Goal: Task Accomplishment & Management: Manage account settings

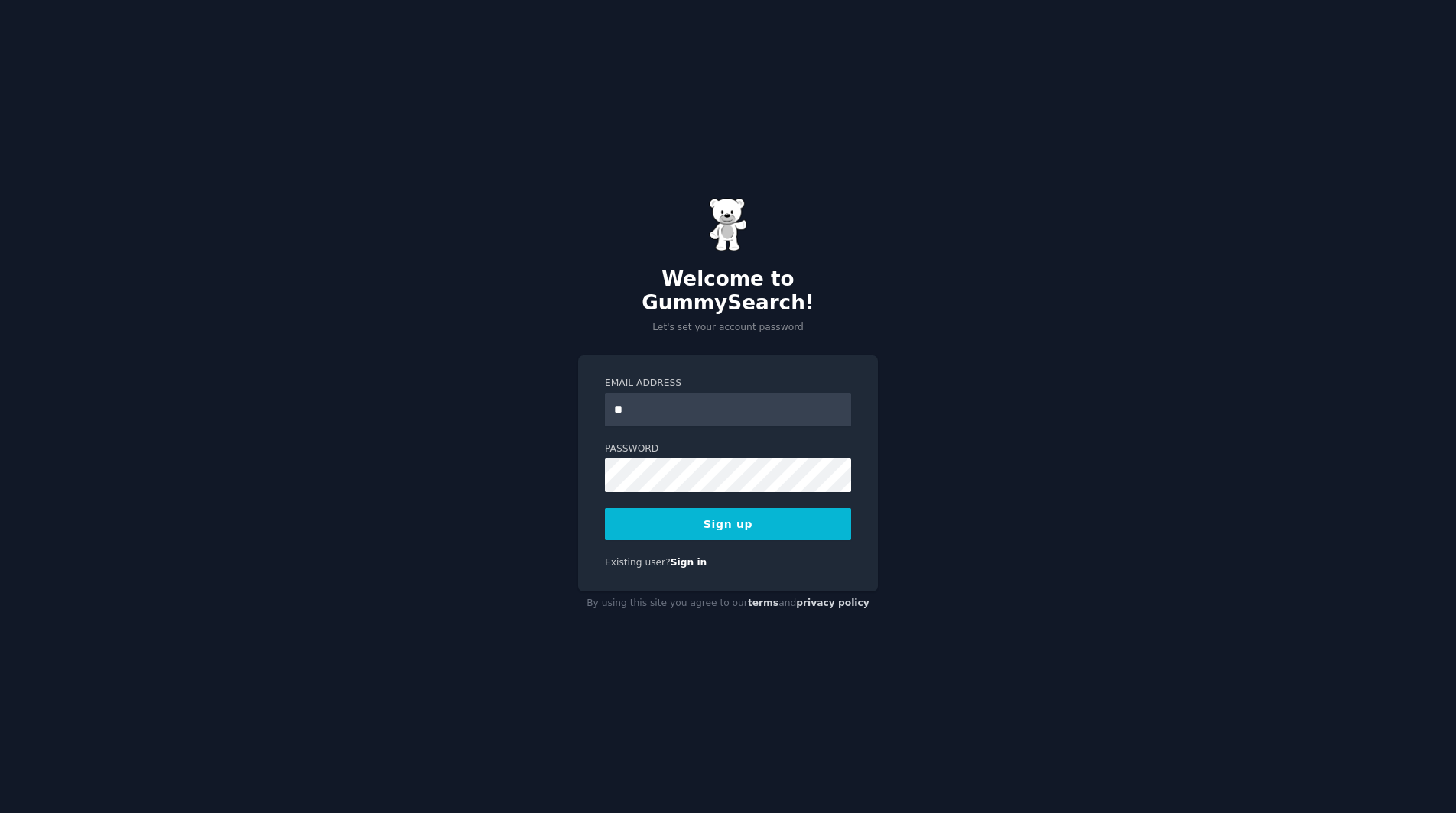
type input "*"
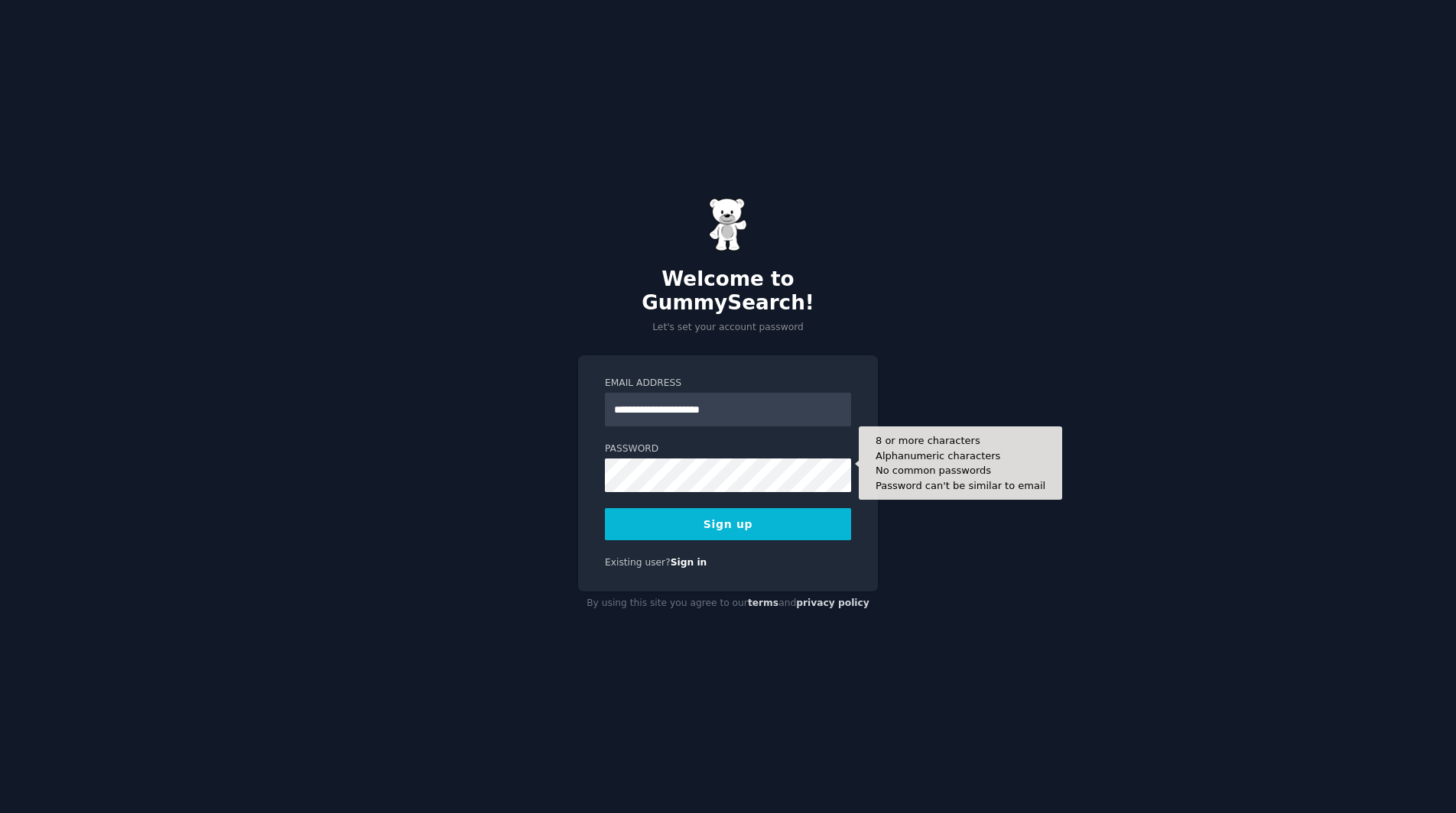
type input "**********"
click at [605, 509] on button "Sign up" at bounding box center [728, 525] width 246 height 32
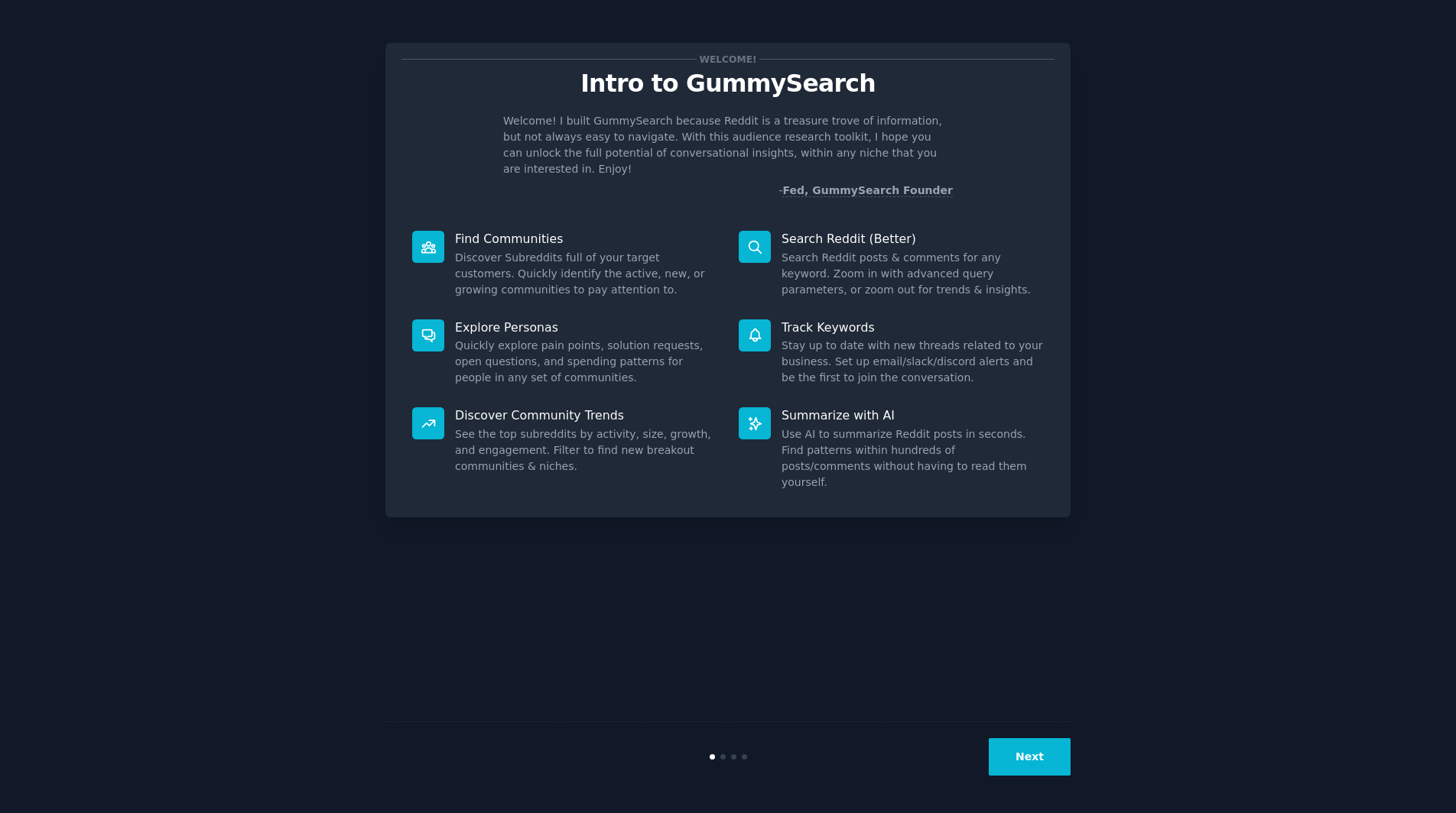
click at [1034, 761] on button "Next" at bounding box center [1029, 757] width 82 height 38
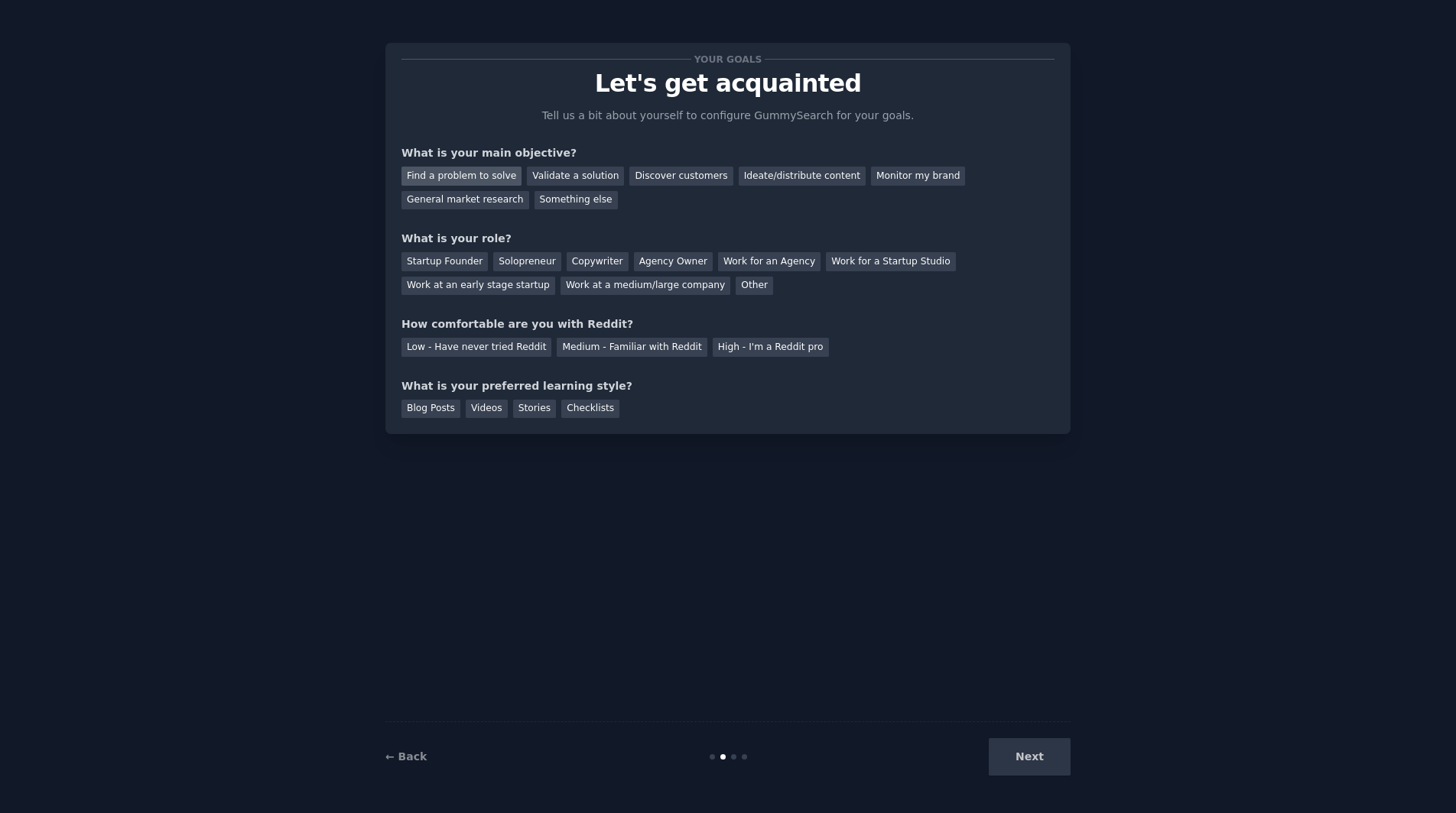
click at [470, 181] on div "Find a problem to solve" at bounding box center [461, 176] width 120 height 19
click at [801, 181] on div "Ideate/distribute content" at bounding box center [802, 176] width 127 height 19
click at [491, 179] on div "Find a problem to solve" at bounding box center [461, 176] width 120 height 19
click at [464, 261] on div "Startup Founder" at bounding box center [444, 261] width 87 height 19
click at [540, 267] on div "Solopreneur" at bounding box center [527, 261] width 67 height 19
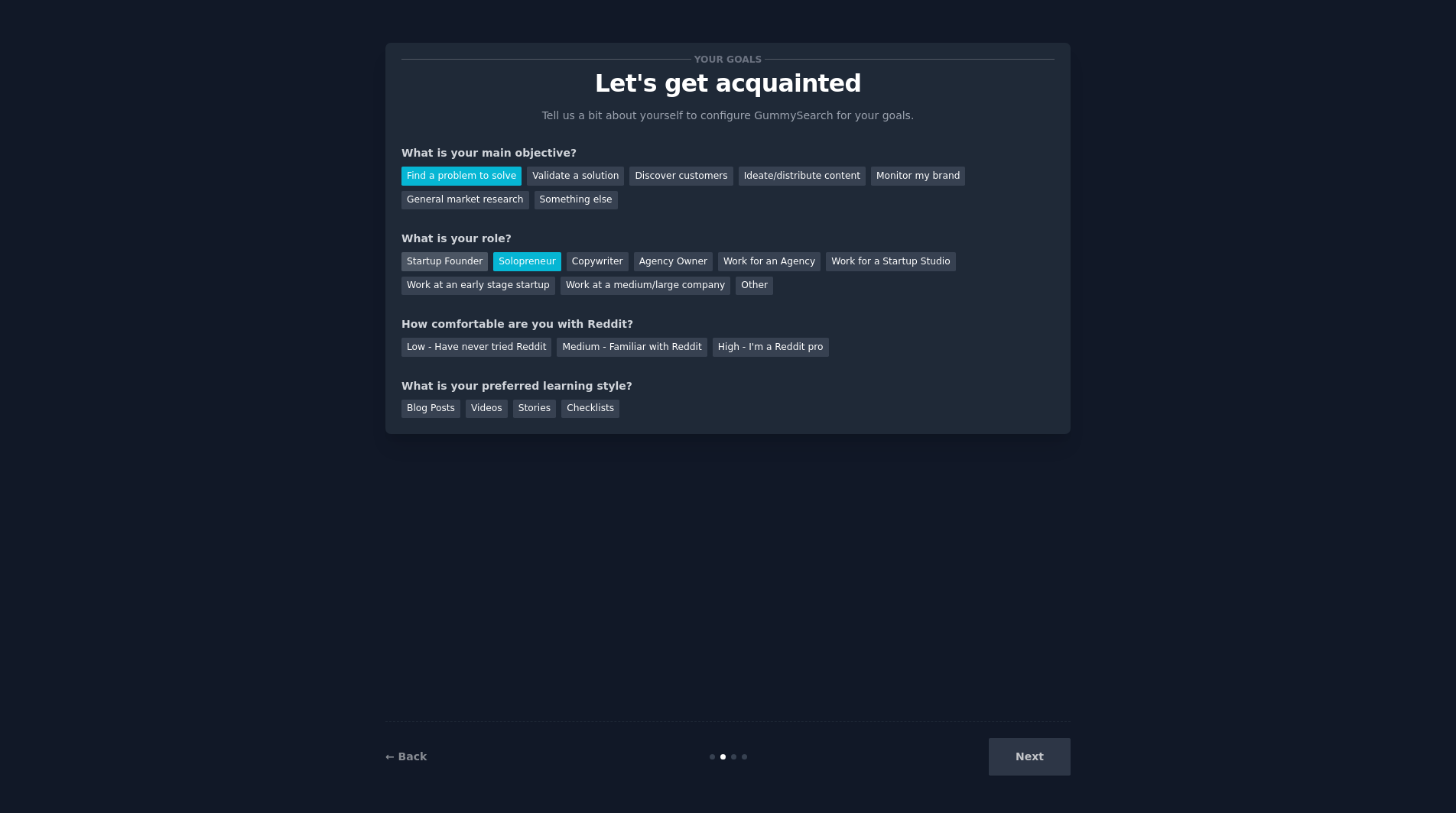
click at [451, 253] on div "Startup Founder" at bounding box center [444, 261] width 87 height 19
click at [529, 256] on div "Solopreneur" at bounding box center [527, 261] width 67 height 19
click at [588, 354] on div "Medium - Familiar with Reddit" at bounding box center [632, 347] width 150 height 19
click at [561, 412] on div "Checklists" at bounding box center [590, 409] width 58 height 19
click at [514, 411] on div "Stories" at bounding box center [534, 409] width 43 height 19
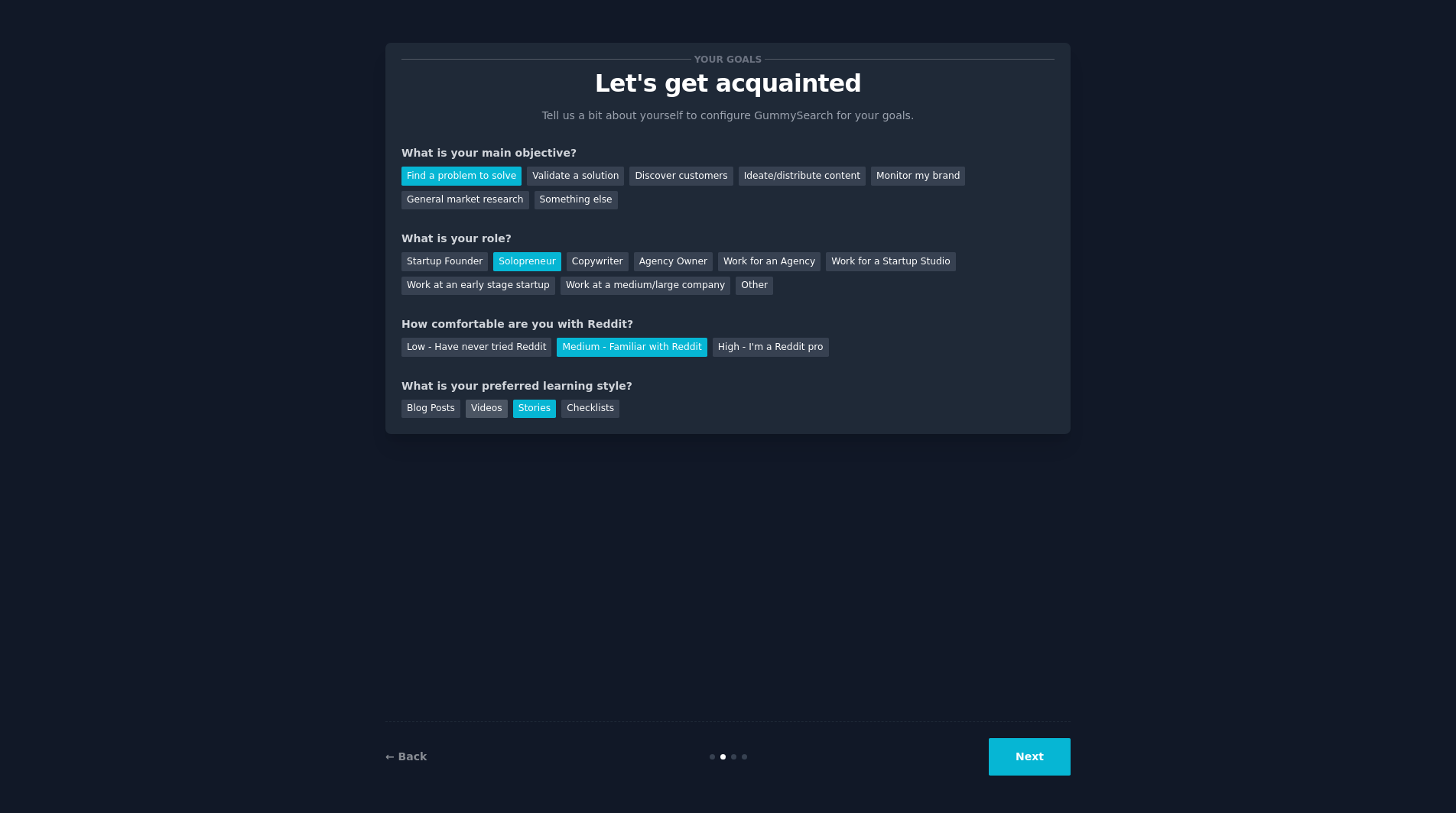
click at [482, 408] on div "Videos" at bounding box center [487, 409] width 42 height 19
click at [433, 409] on div "Blog Posts" at bounding box center [431, 409] width 59 height 19
click at [561, 413] on div "Checklists" at bounding box center [590, 409] width 58 height 19
click at [436, 407] on div "Blog Posts" at bounding box center [431, 409] width 59 height 19
click at [561, 408] on div "Checklists" at bounding box center [590, 409] width 58 height 19
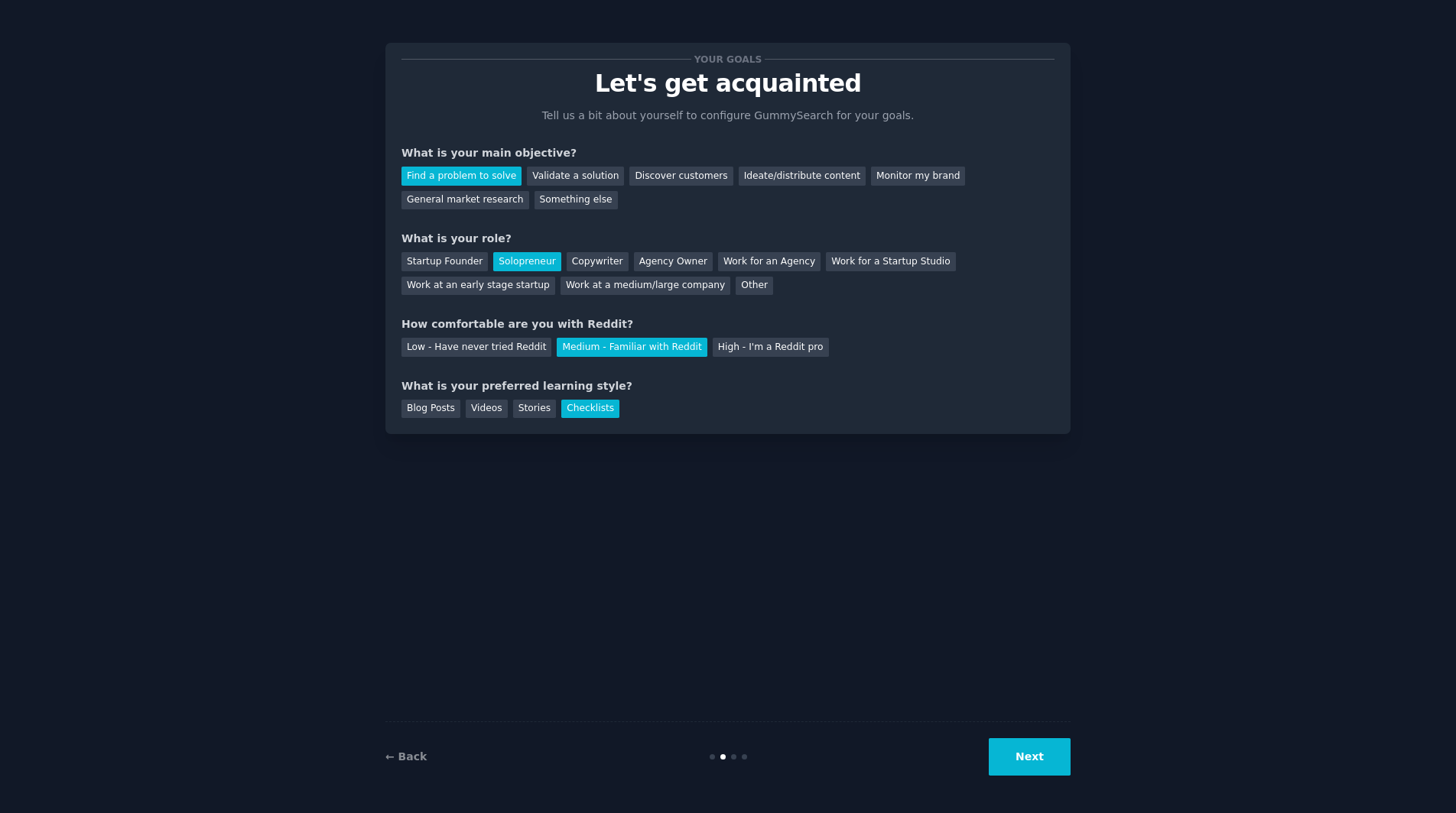
click at [1005, 760] on button "Next" at bounding box center [1029, 757] width 82 height 38
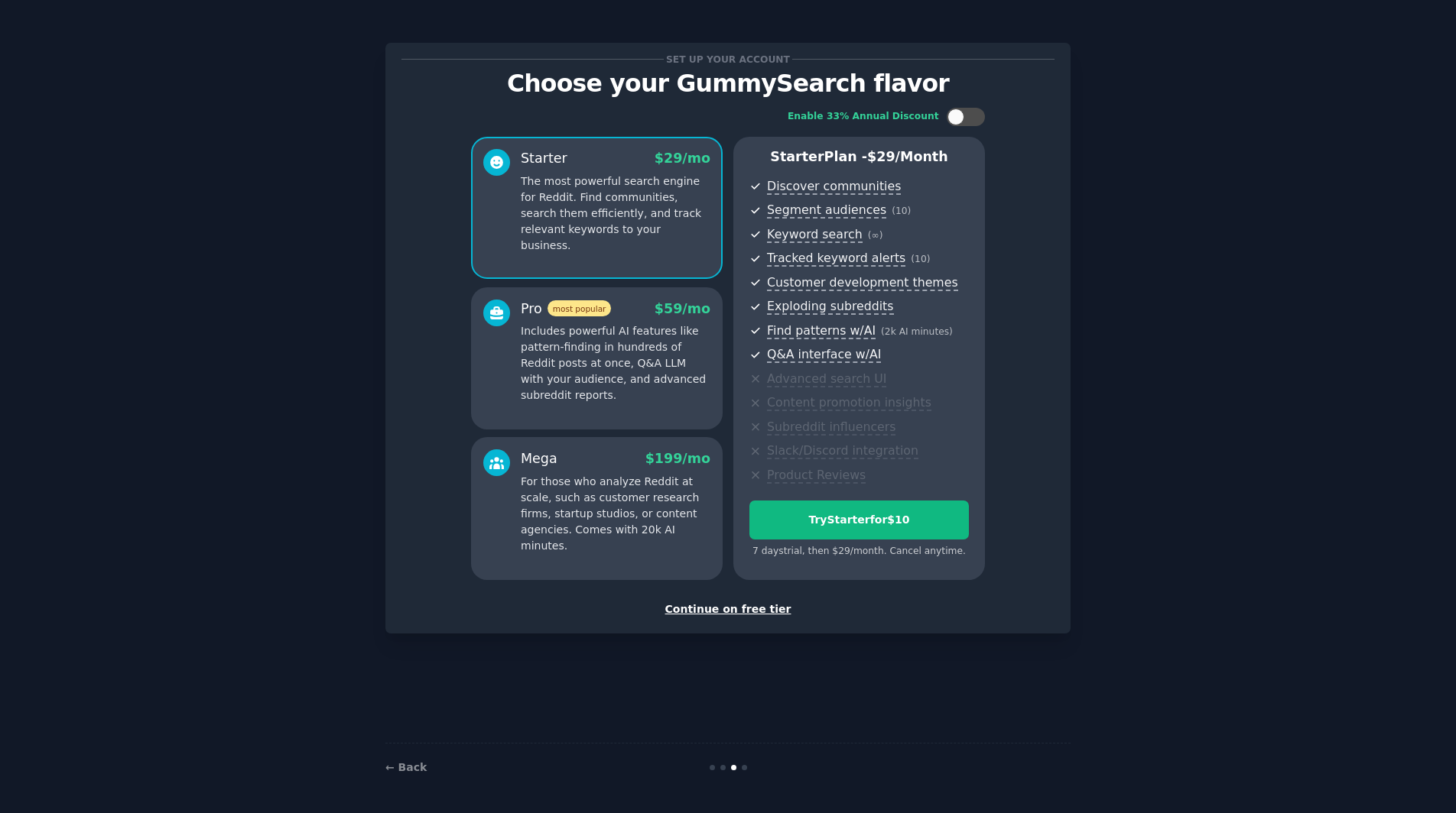
click at [726, 610] on div "Continue on free tier" at bounding box center [728, 609] width 653 height 16
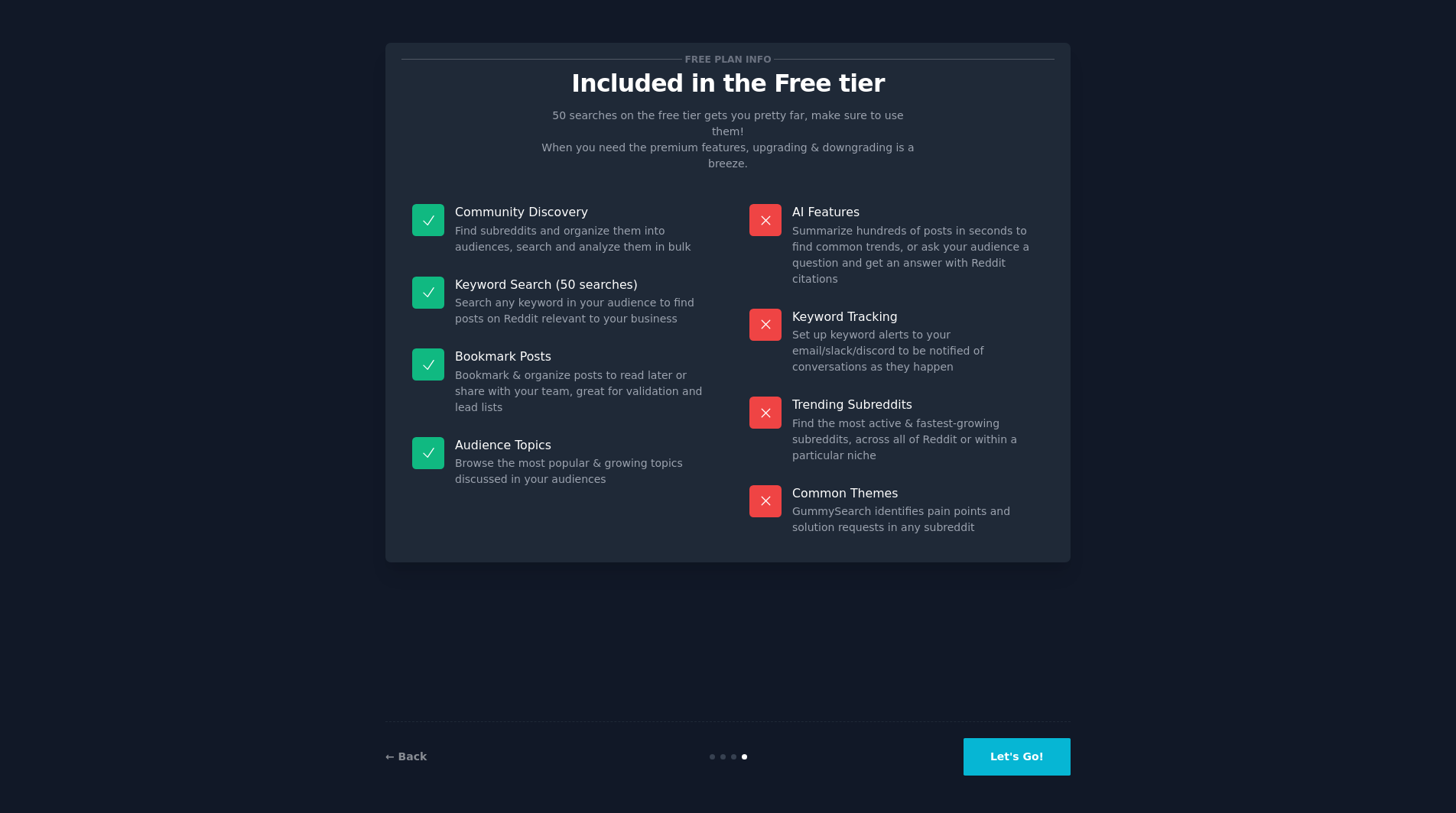
click at [1015, 770] on button "Let's Go!" at bounding box center [1016, 757] width 107 height 38
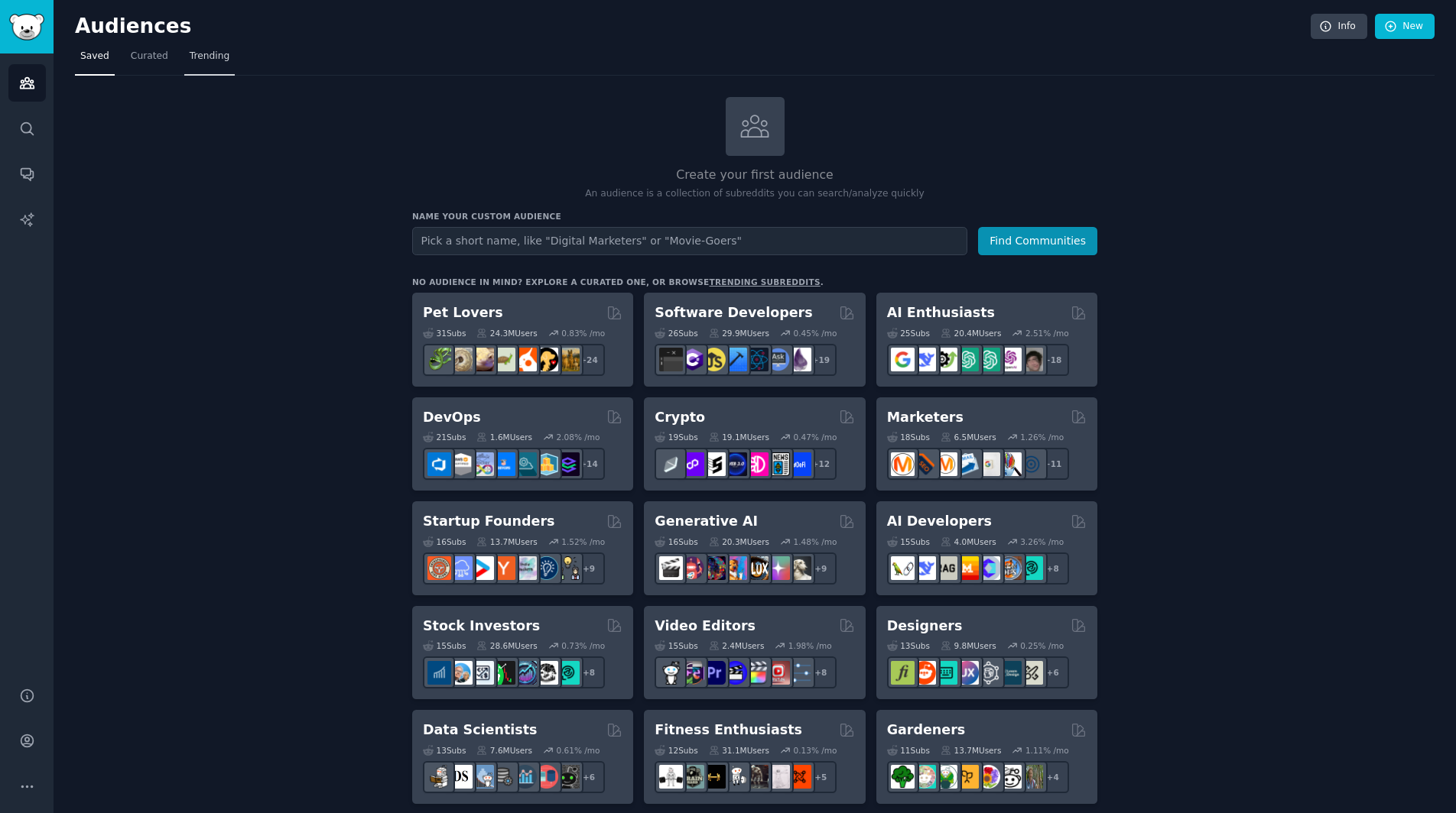
click at [189, 60] on span "Trending" at bounding box center [209, 56] width 40 height 13
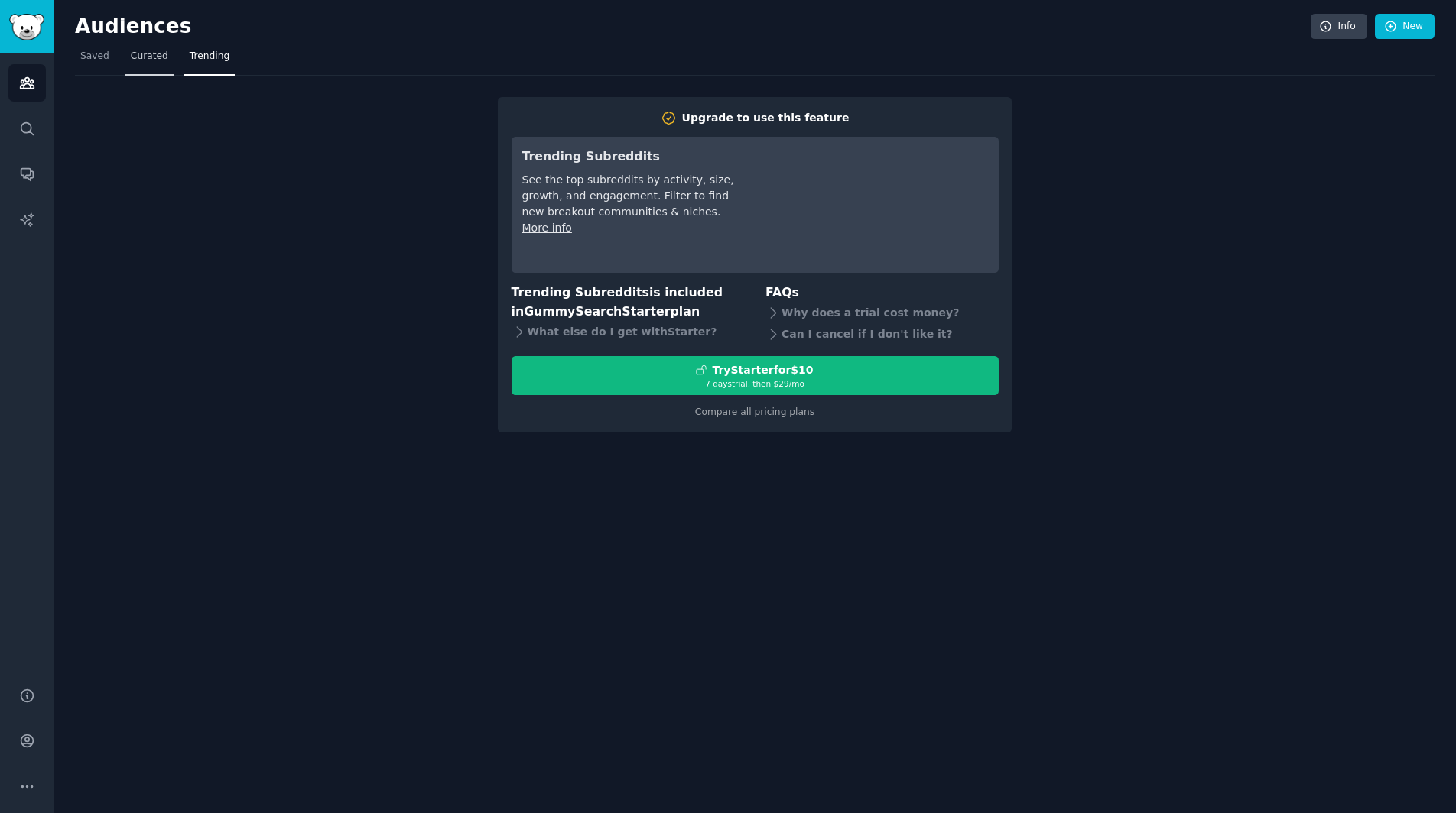
click at [128, 66] on link "Curated" at bounding box center [149, 60] width 48 height 31
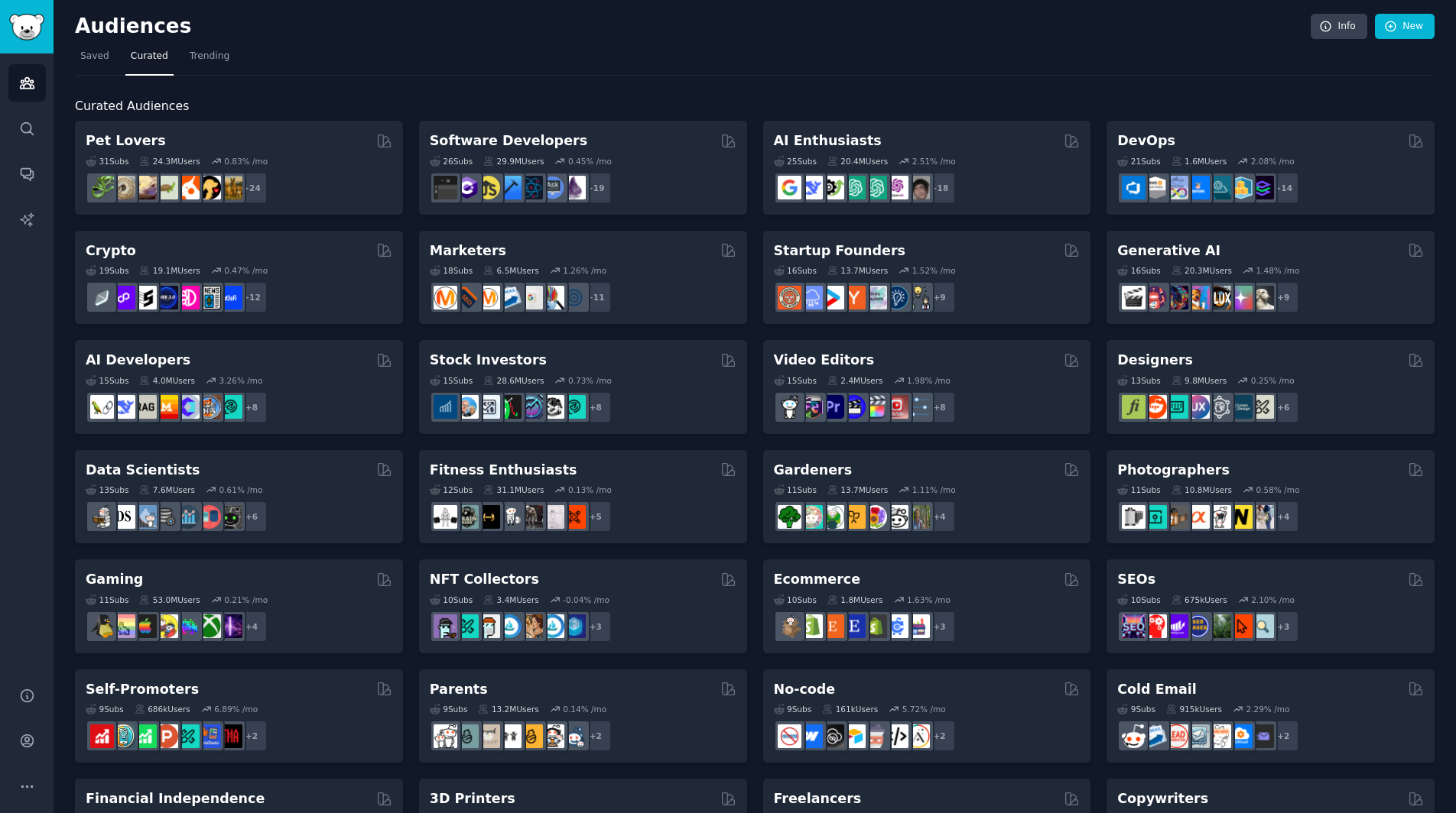
scroll to position [2, 0]
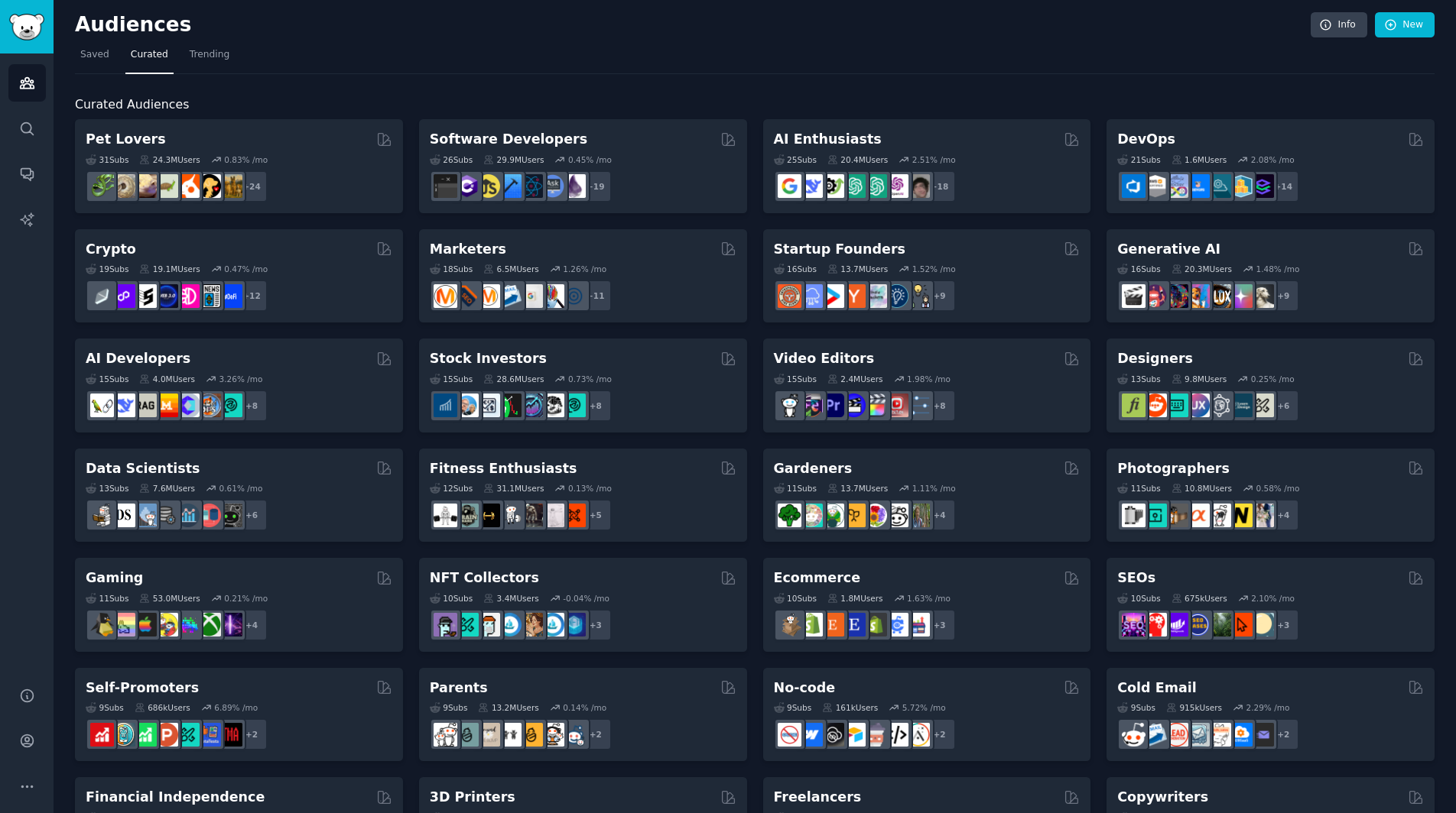
click at [103, 104] on span "Curated Audiences" at bounding box center [131, 105] width 114 height 19
copy span "Curated"
click at [492, 85] on div "Curated Audiences Pet Lovers 31 Sub s 24.3M Users 0.83 % /mo + 24 Software Deve…" at bounding box center [754, 637] width 1359 height 1127
click at [99, 60] on span "Saved" at bounding box center [94, 55] width 29 height 13
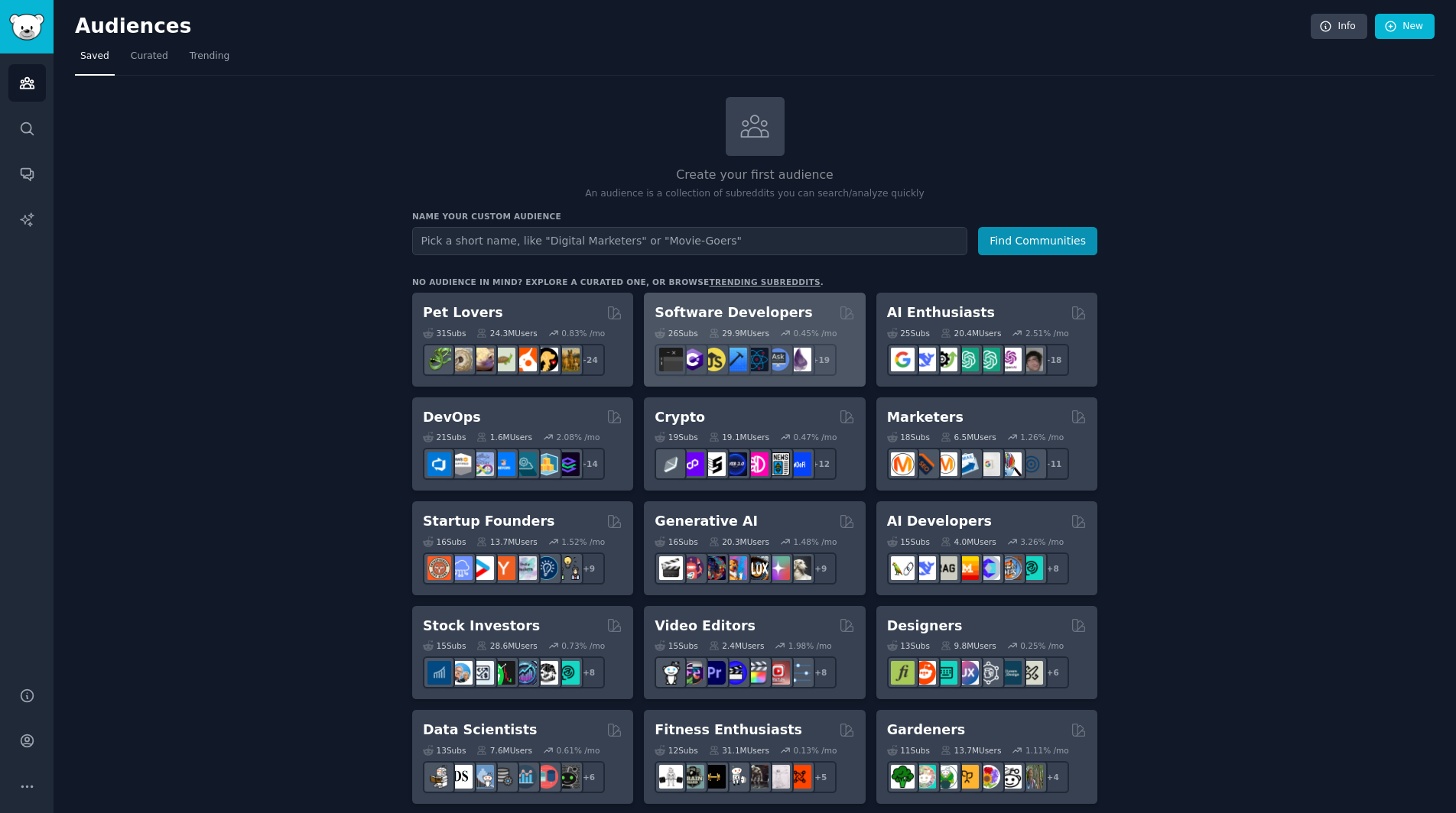
click at [721, 298] on div "Software Developers 26 Sub s 29.9M Users 0.45 % /mo r/reactnative + 19" at bounding box center [754, 340] width 221 height 94
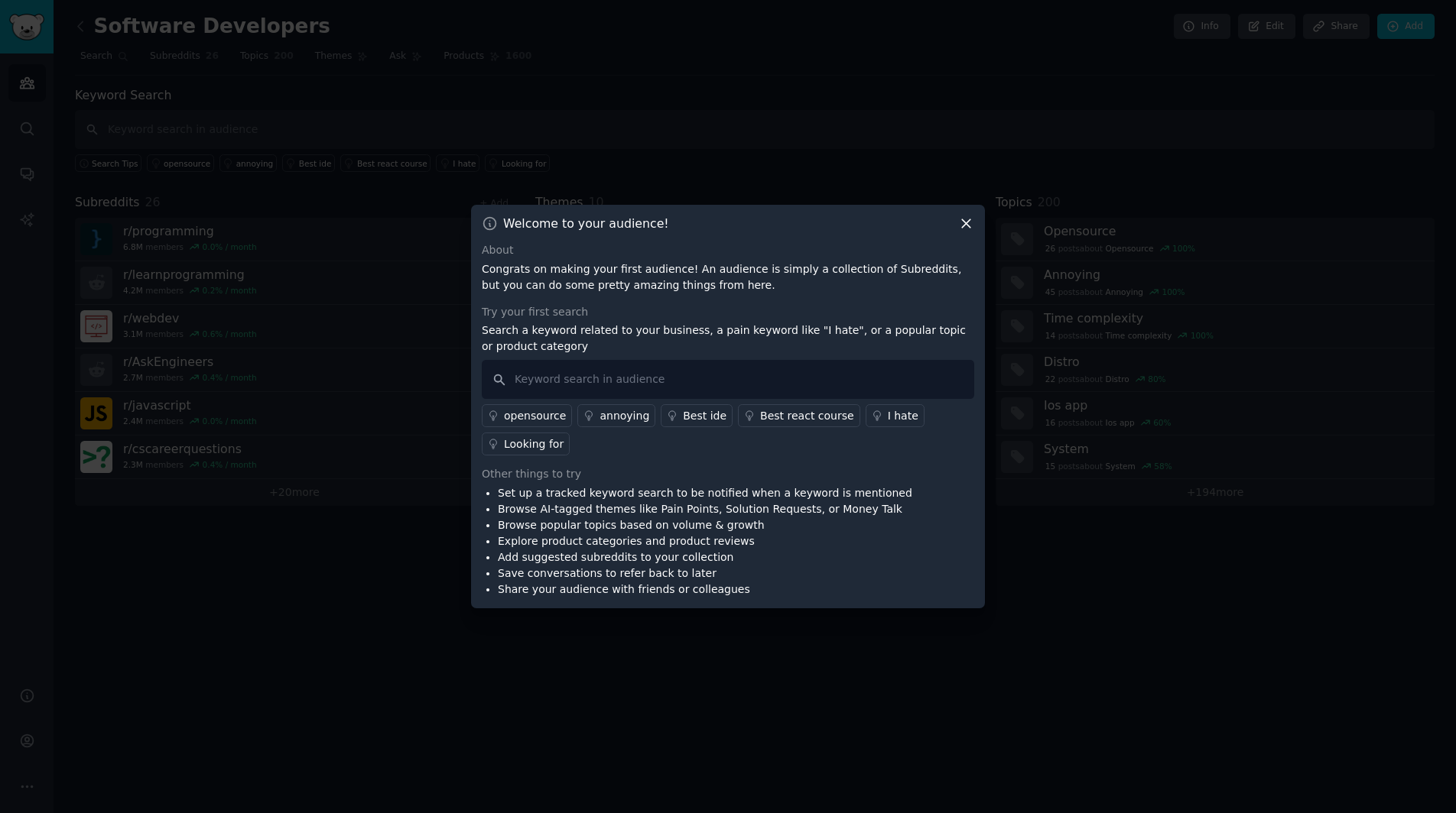
click at [962, 216] on icon at bounding box center [966, 223] width 16 height 16
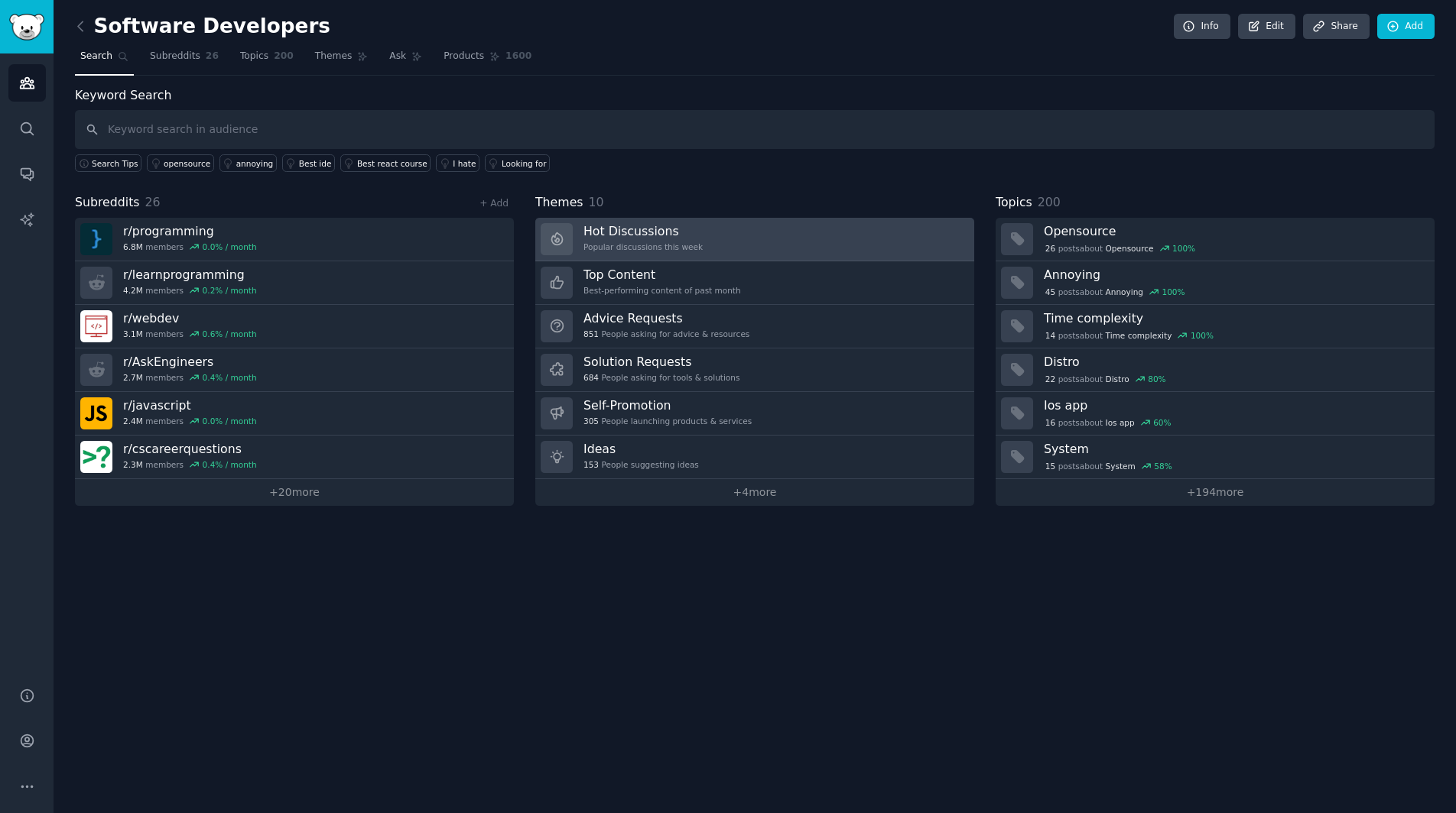
click at [700, 247] on link "Hot Discussions Popular discussions this week" at bounding box center [754, 240] width 439 height 44
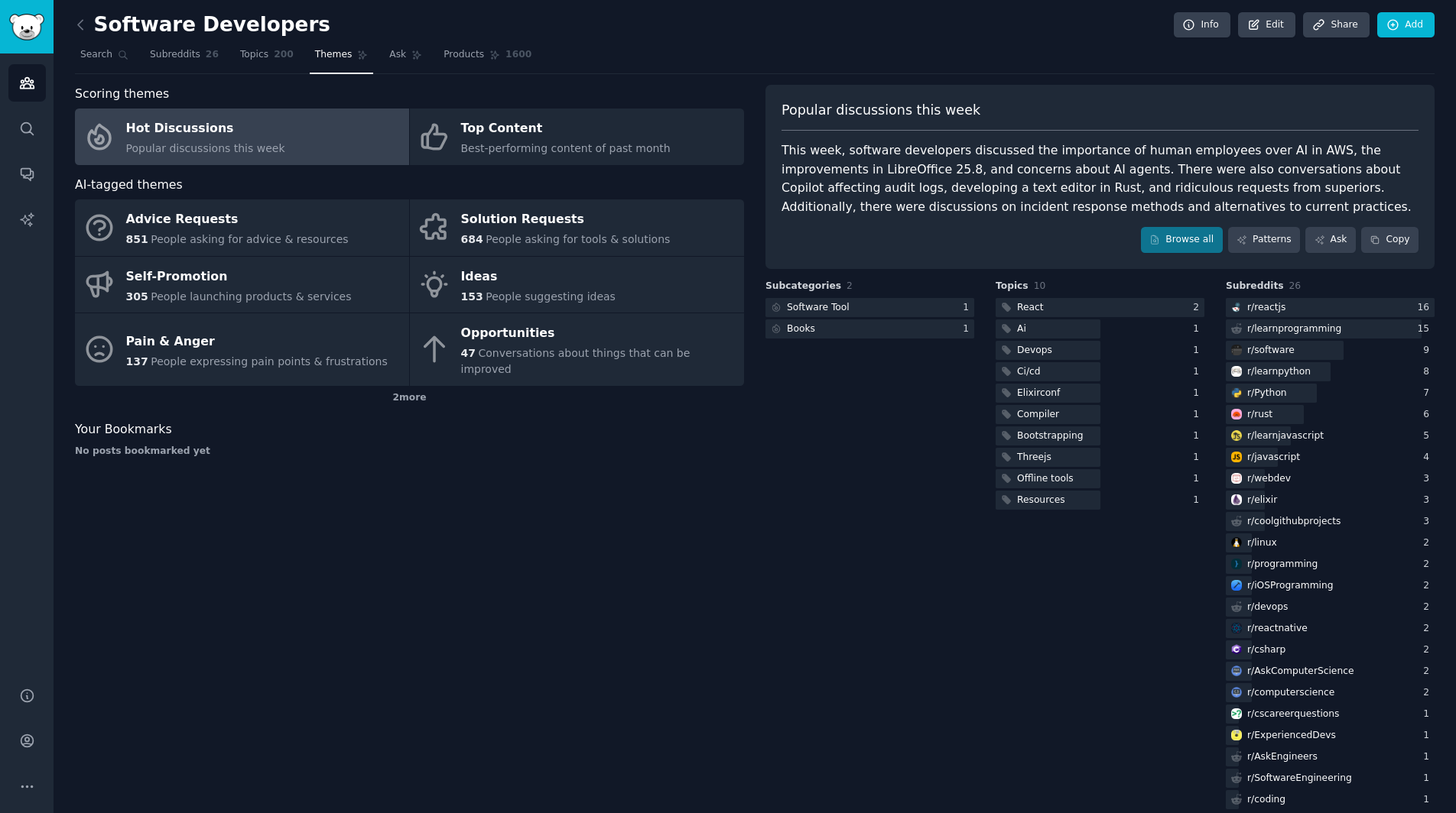
scroll to position [8, 0]
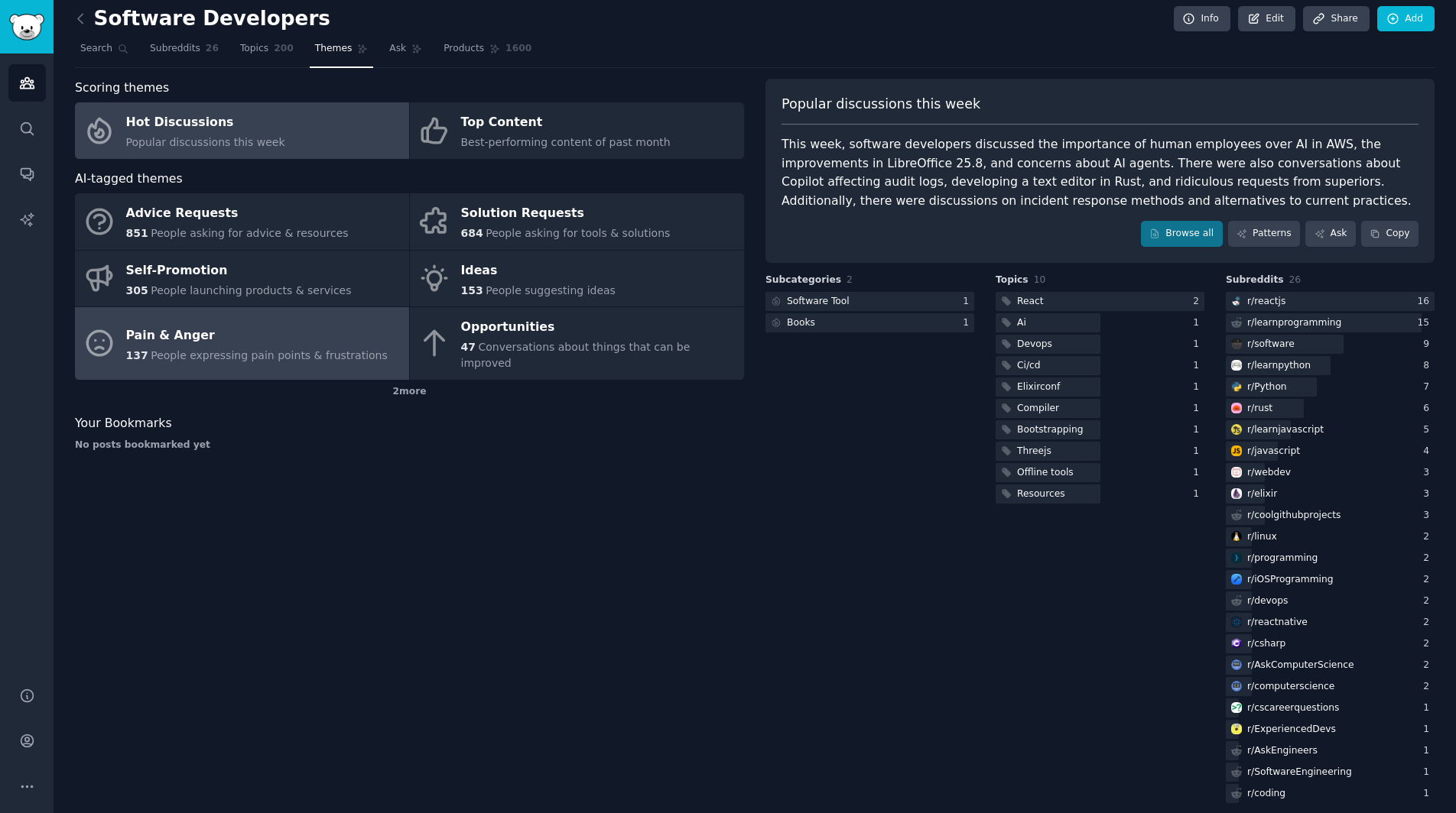
click at [307, 330] on div "Pain & Anger" at bounding box center [257, 335] width 262 height 24
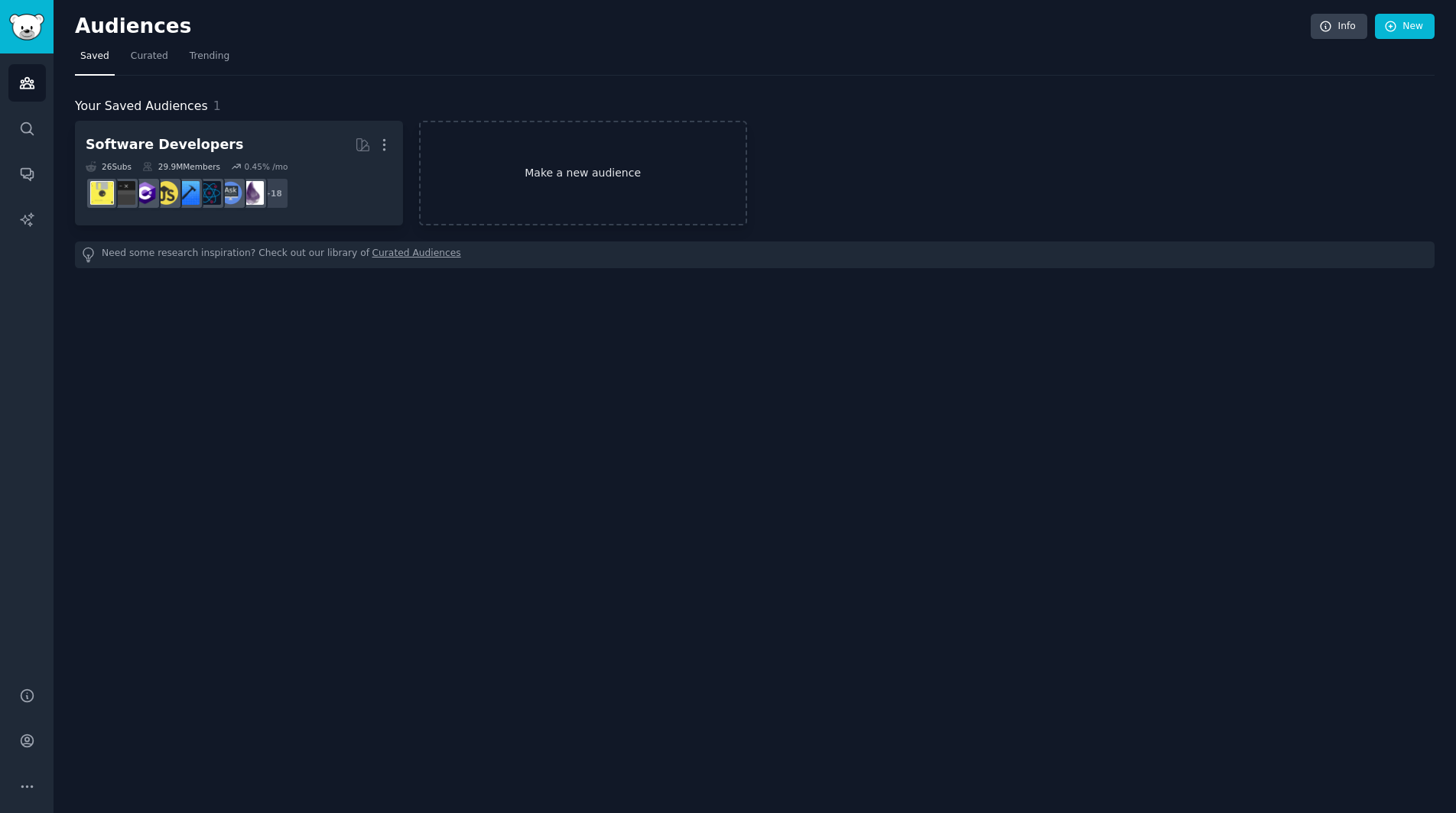
click at [553, 153] on link "Make a new audience" at bounding box center [583, 173] width 328 height 105
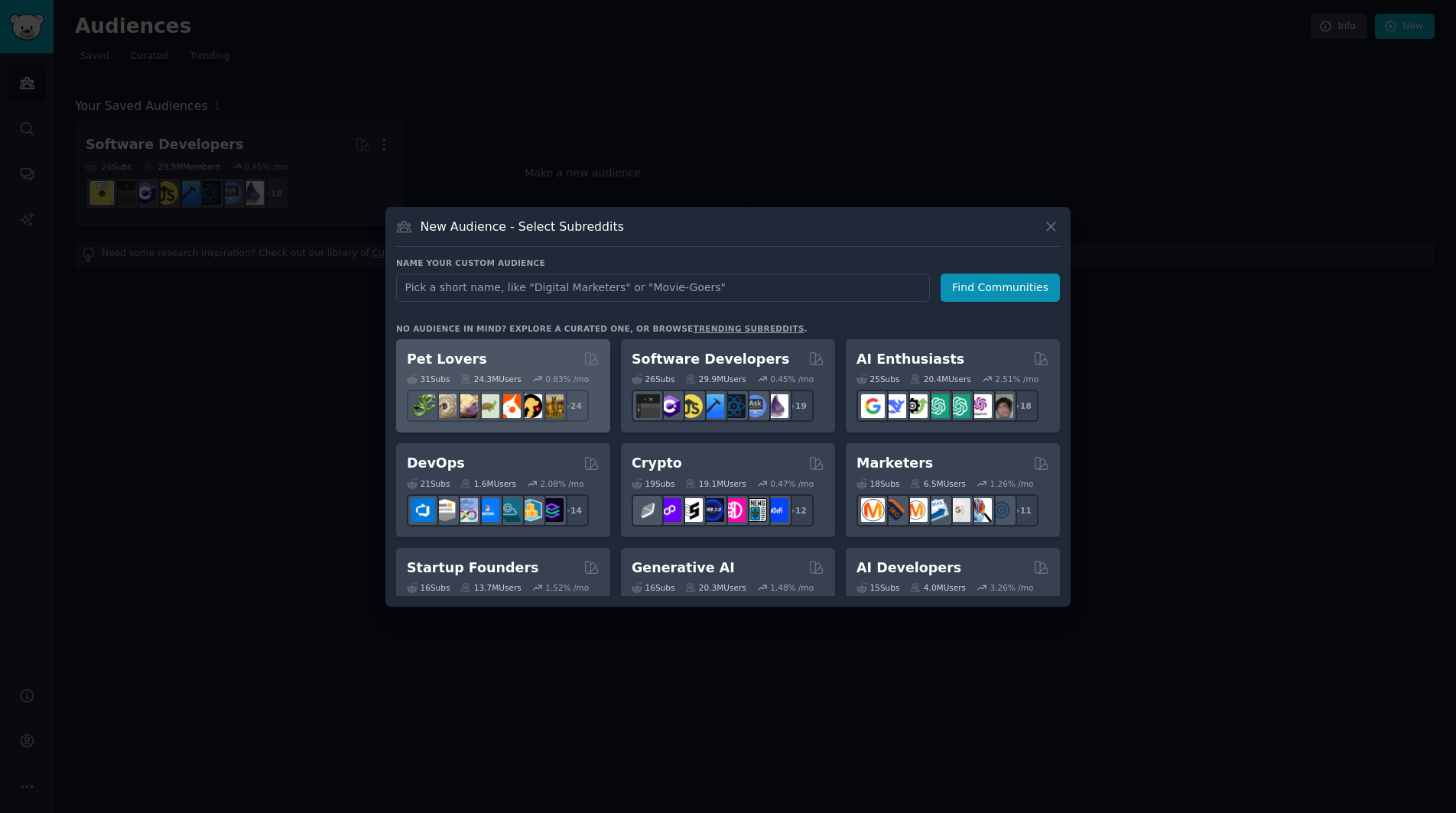
click at [525, 372] on div "31 Sub s 24.3M Users 0.83 % /mo + 24" at bounding box center [503, 395] width 193 height 54
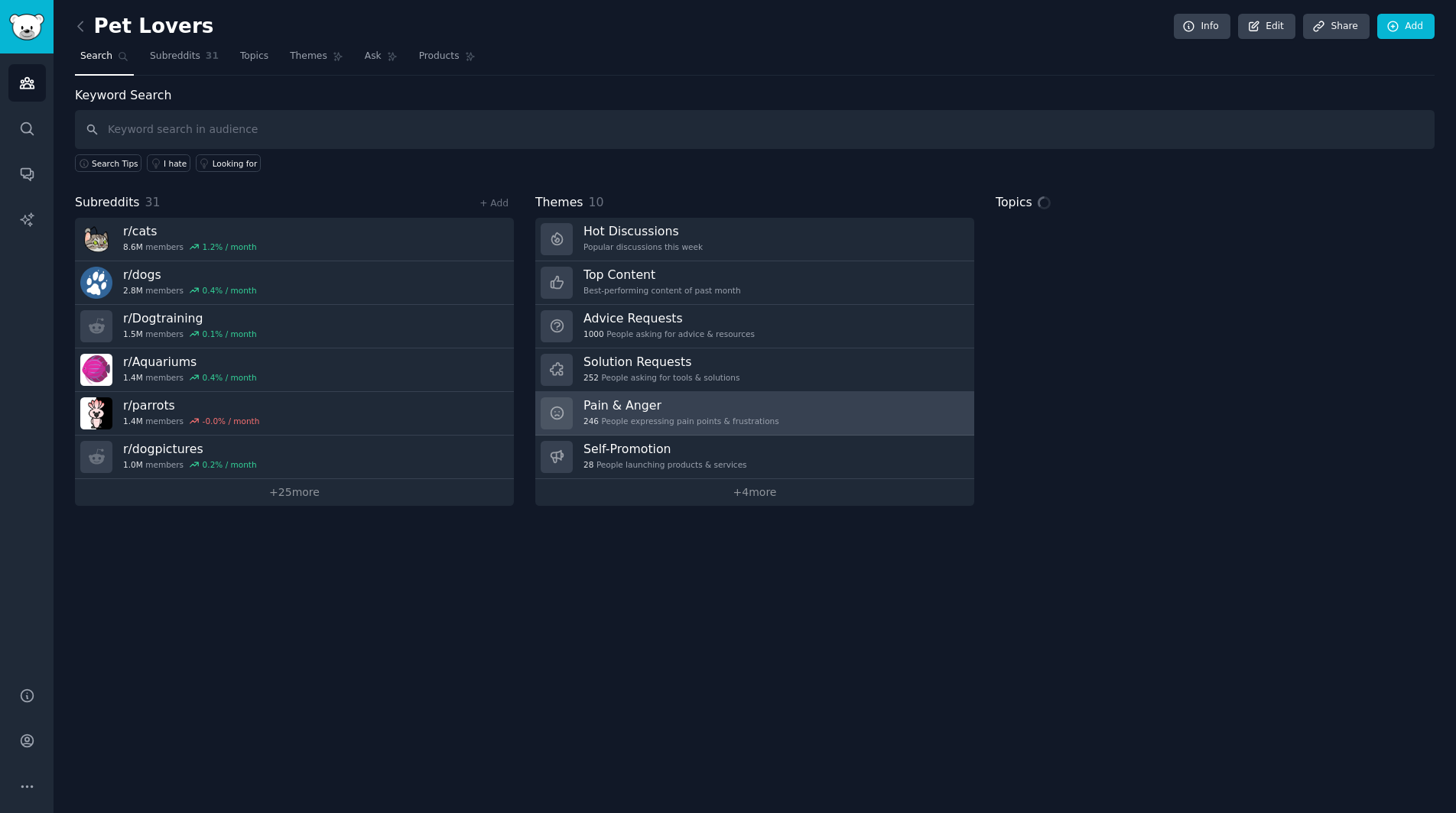
click at [682, 393] on link "Pain & Anger 246 People expressing pain points & frustrations" at bounding box center [754, 414] width 439 height 44
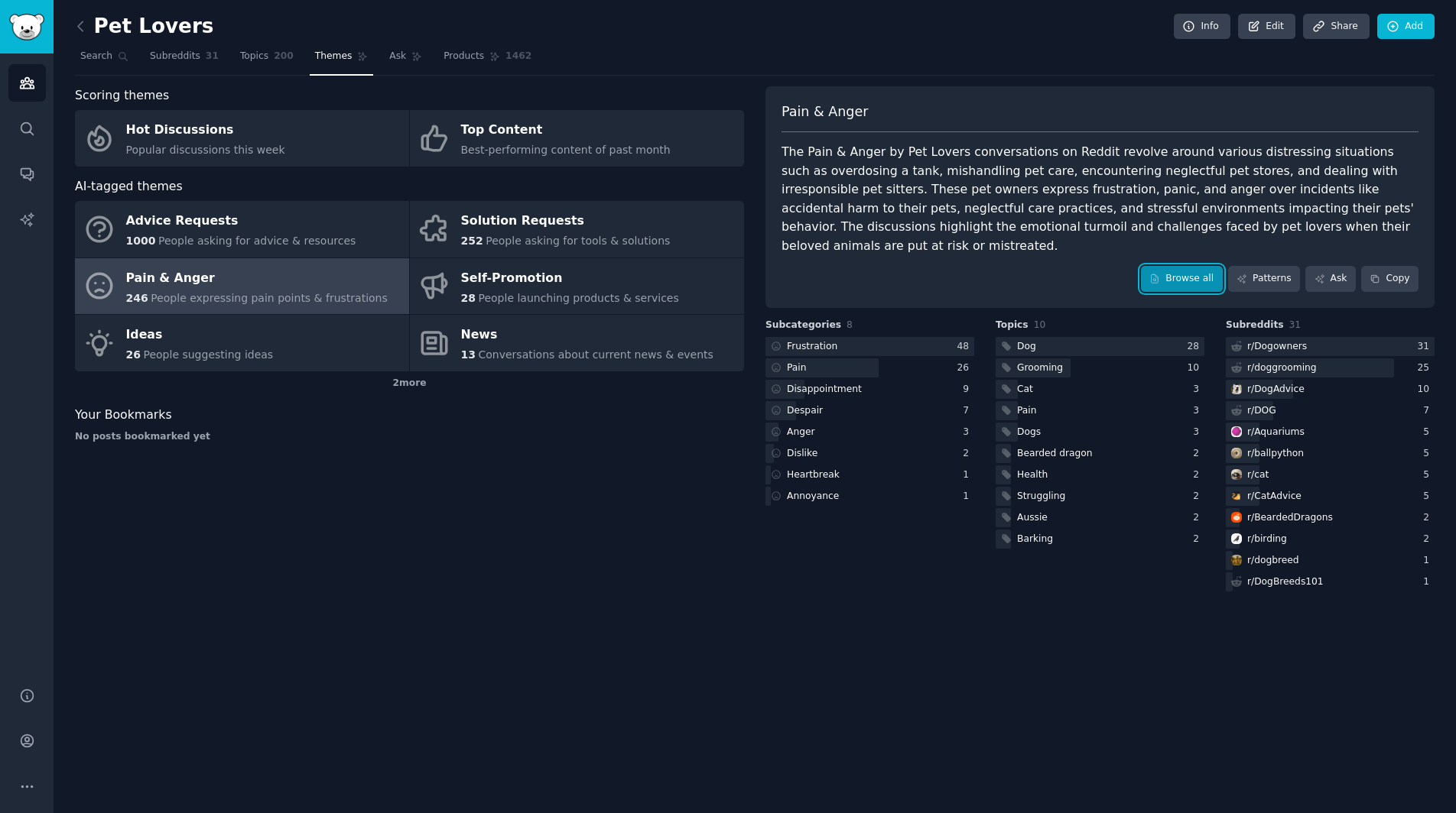
click at [1201, 266] on link "Browse all" at bounding box center [1181, 278] width 82 height 26
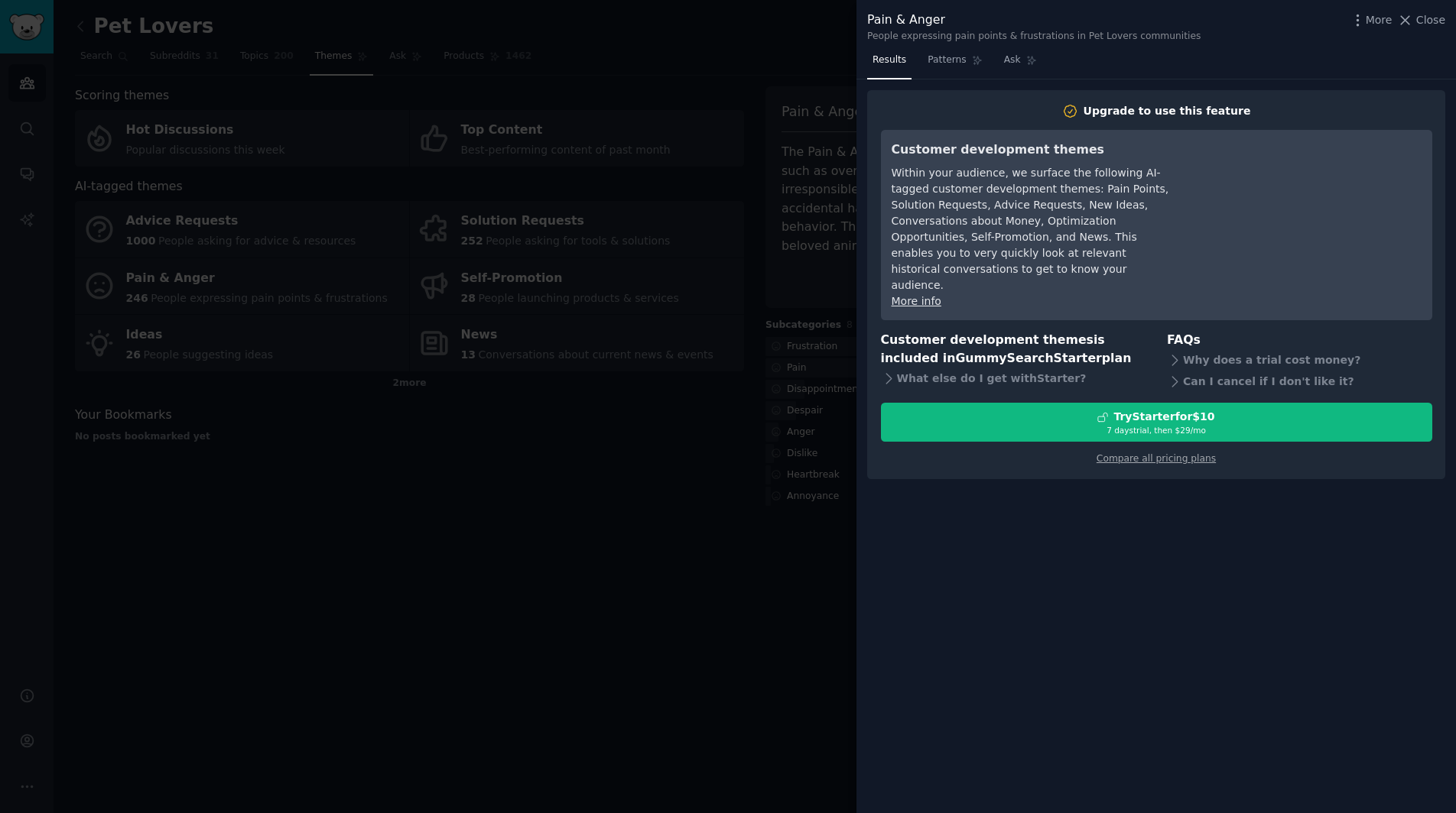
click at [846, 77] on div at bounding box center [728, 406] width 1456 height 813
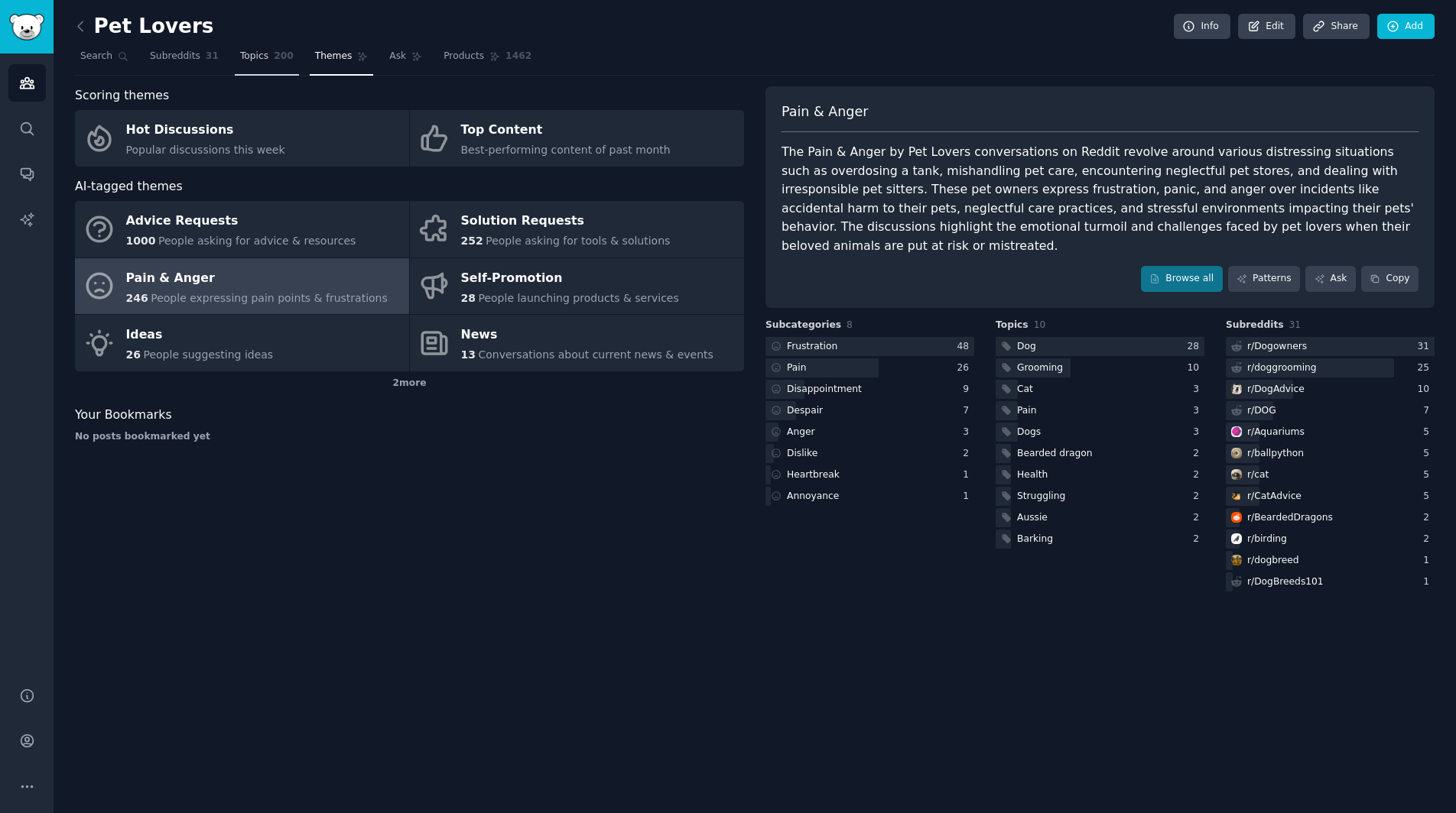
click at [269, 66] on link "Topics 200" at bounding box center [267, 60] width 64 height 31
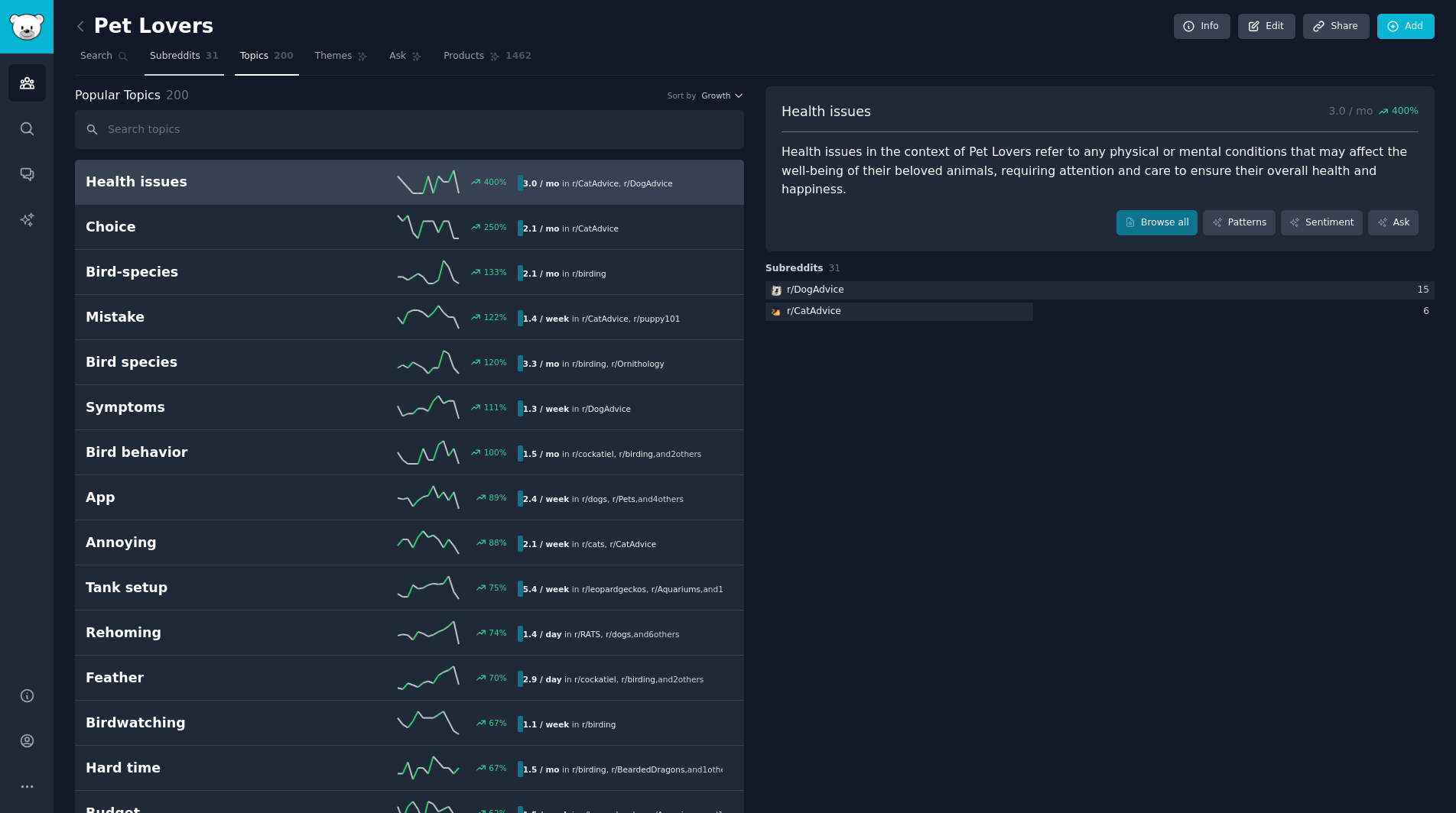
click at [181, 61] on span "Subreddits" at bounding box center [175, 56] width 50 height 13
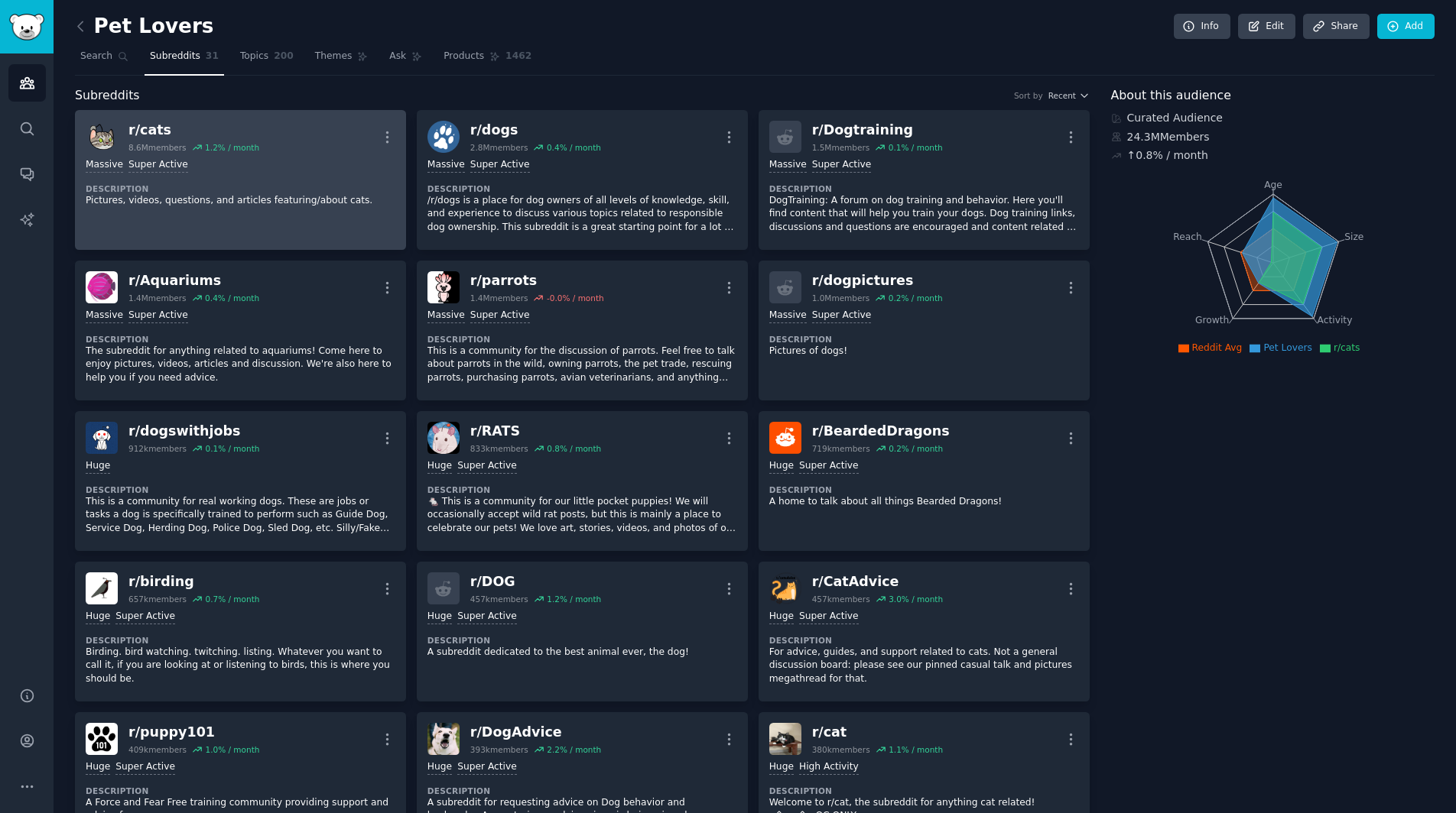
click at [315, 199] on p "Pictures, videos, questions, and articles featuring/about cats." at bounding box center [241, 201] width 310 height 13
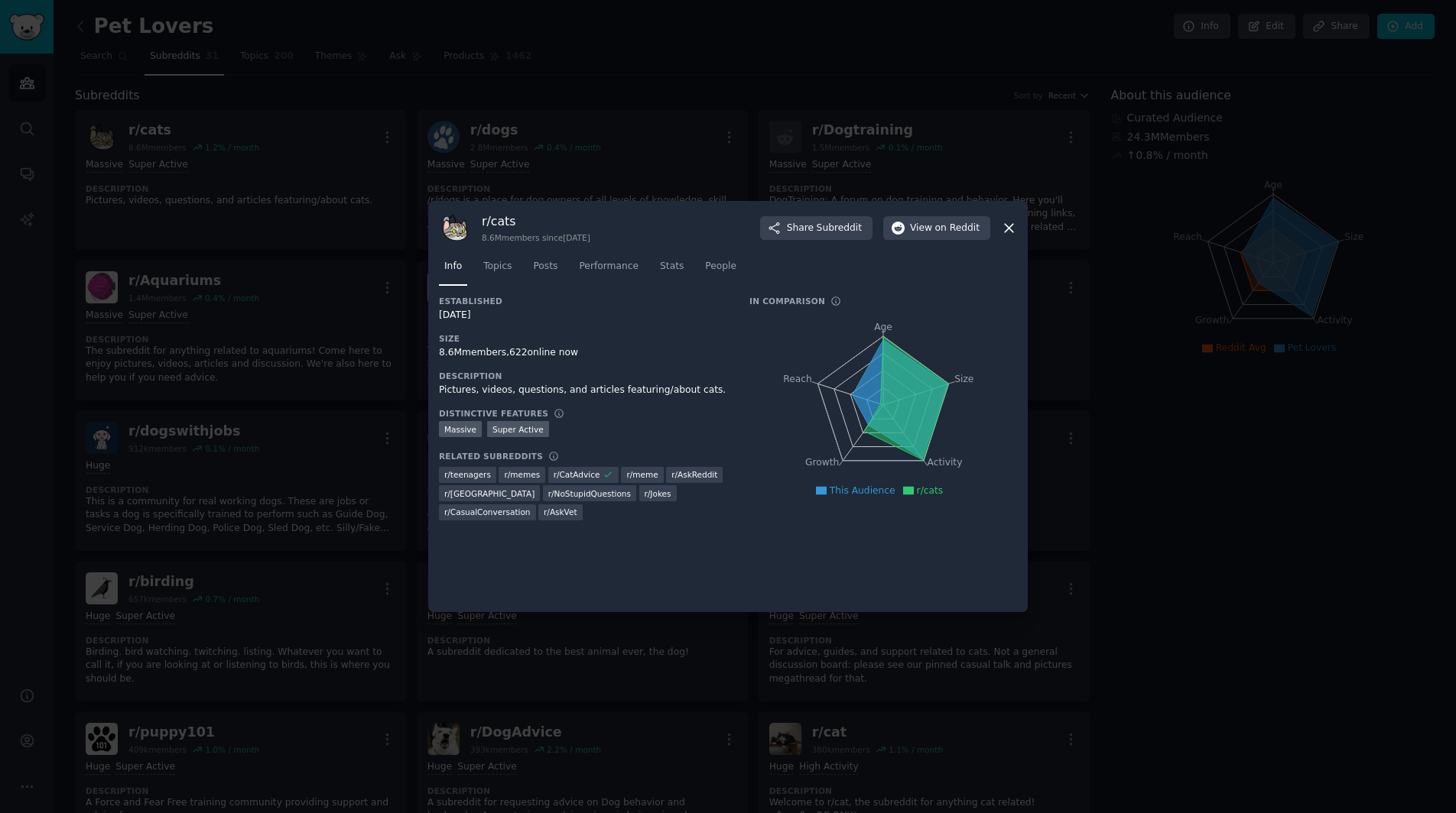
click at [1271, 344] on div at bounding box center [728, 406] width 1456 height 813
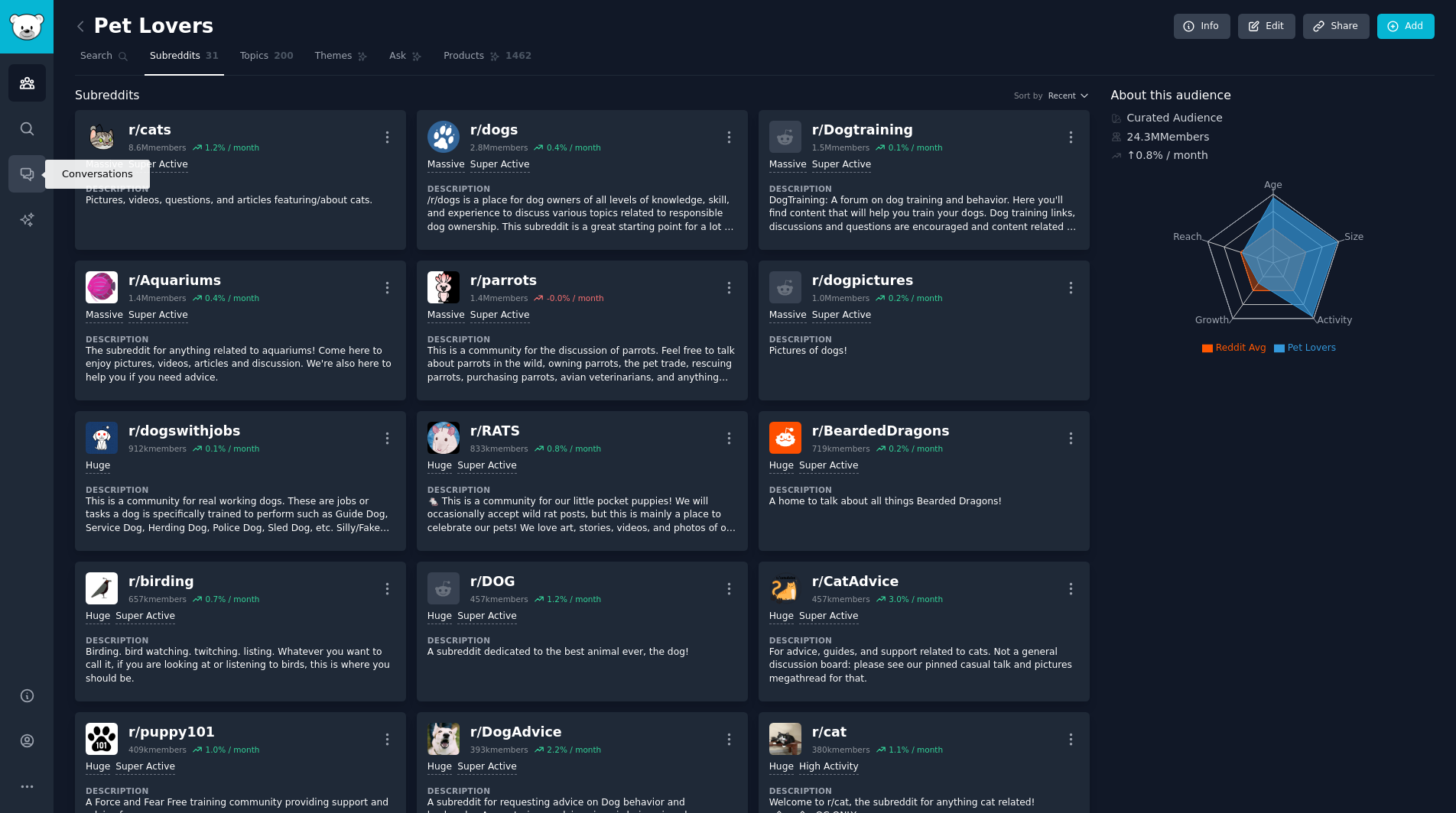
click at [21, 177] on icon "Sidebar" at bounding box center [27, 173] width 16 height 16
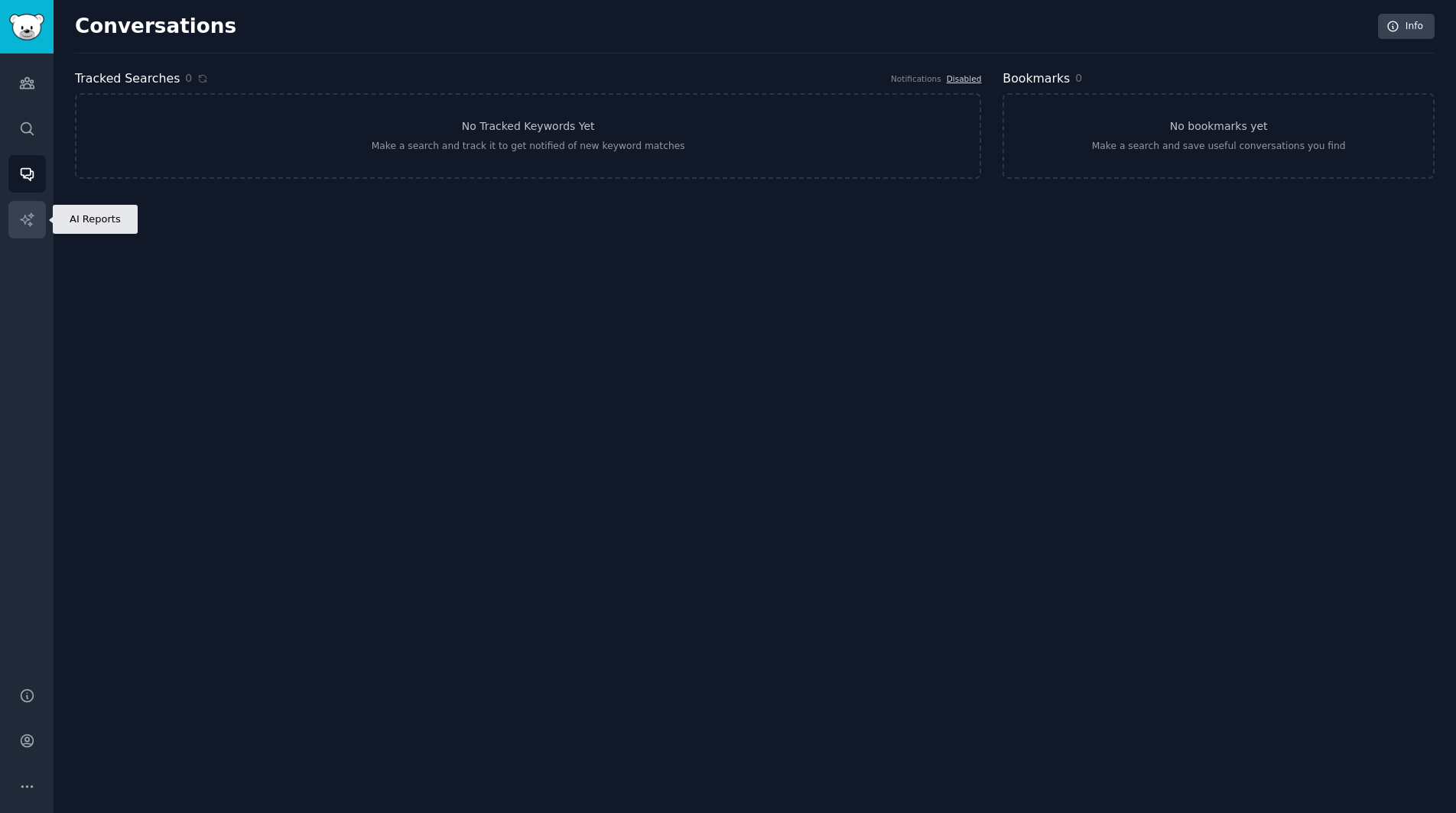
click at [21, 214] on icon "Sidebar" at bounding box center [27, 219] width 16 height 16
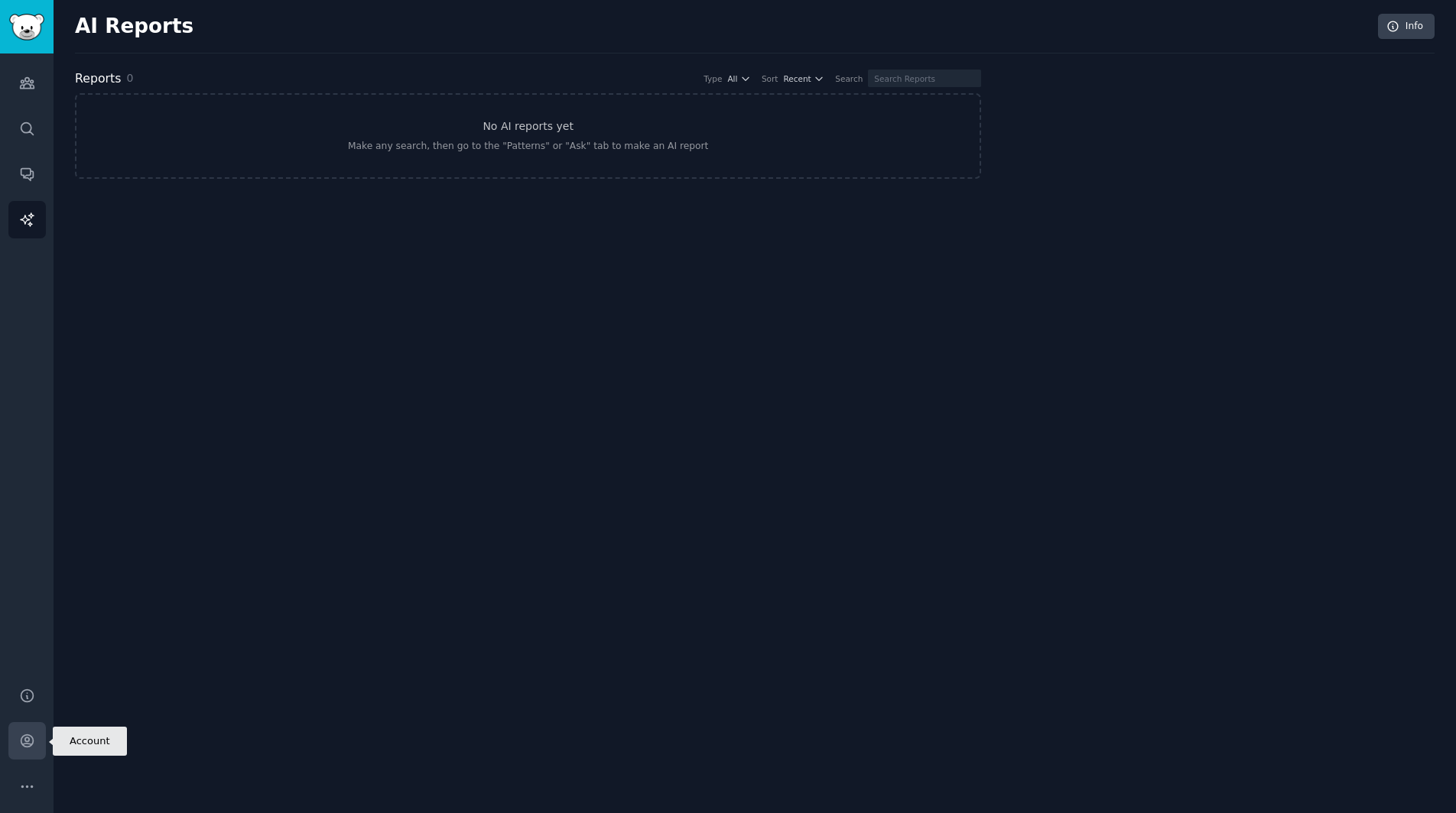
click at [20, 744] on icon "Sidebar" at bounding box center [27, 741] width 16 height 16
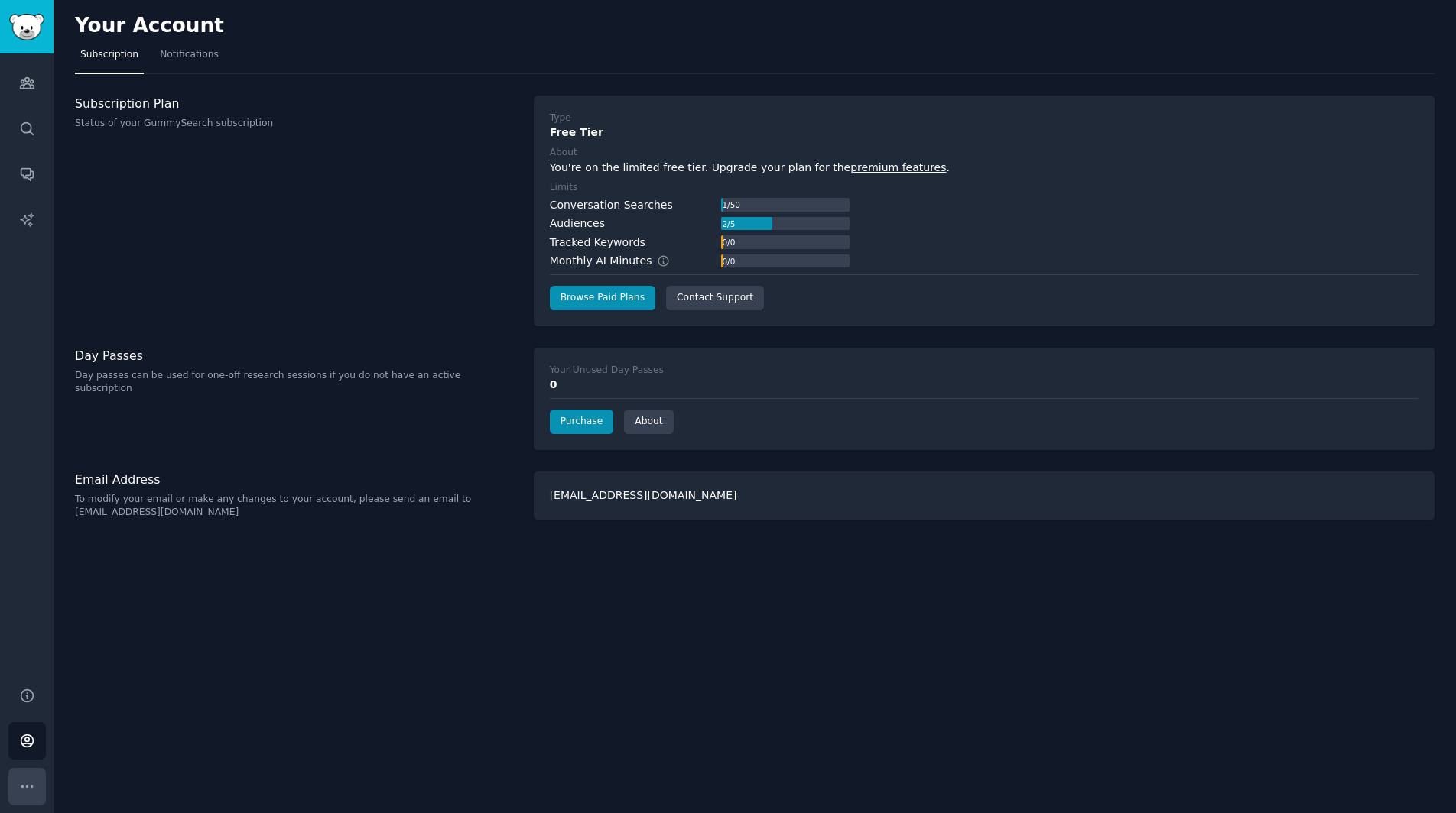
click at [24, 777] on button "More" at bounding box center [27, 787] width 38 height 38
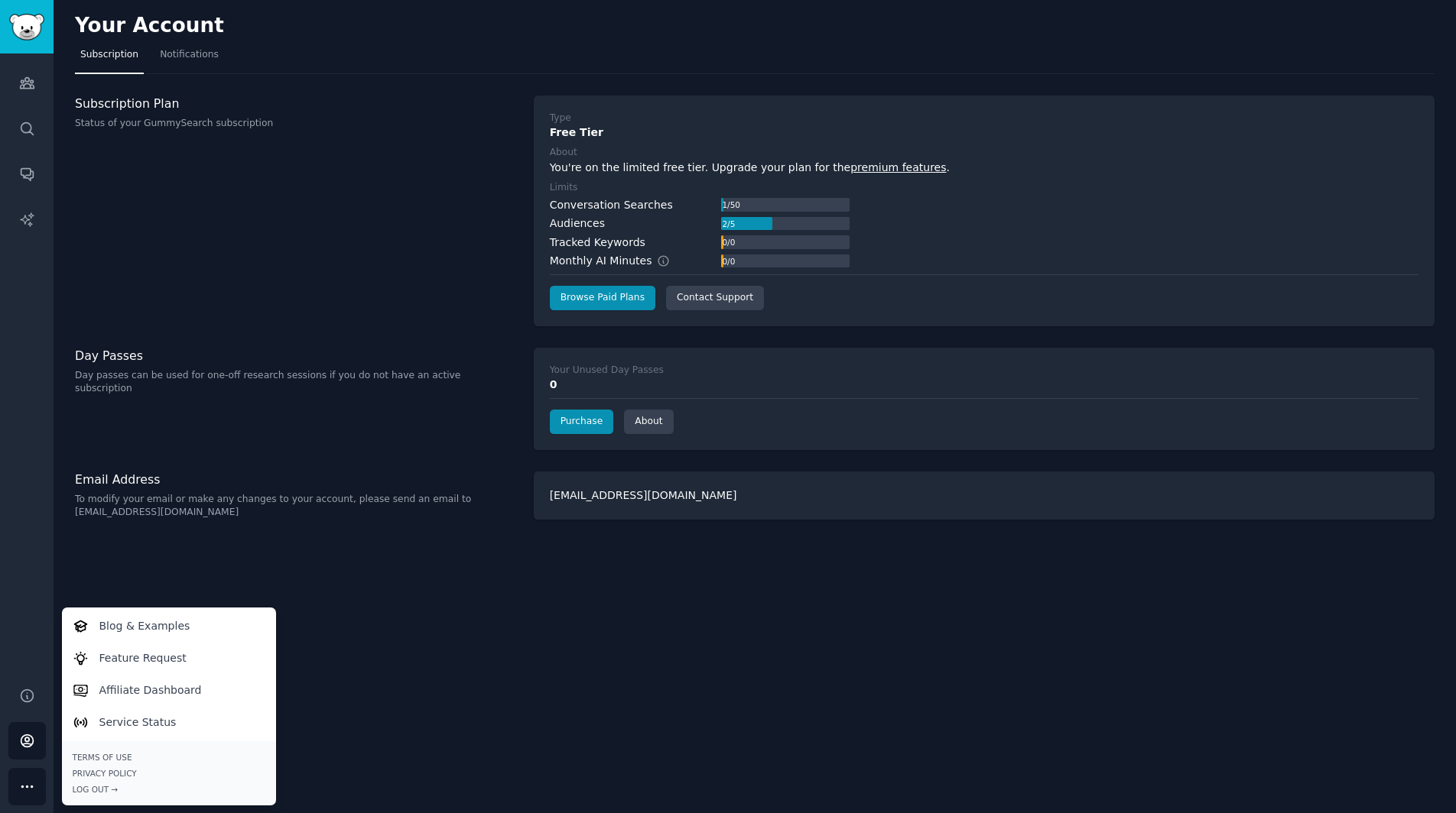
click at [383, 576] on div "Your Account Subscription Notifications Subscription Plan Status of your GummyS…" at bounding box center [754, 406] width 1402 height 813
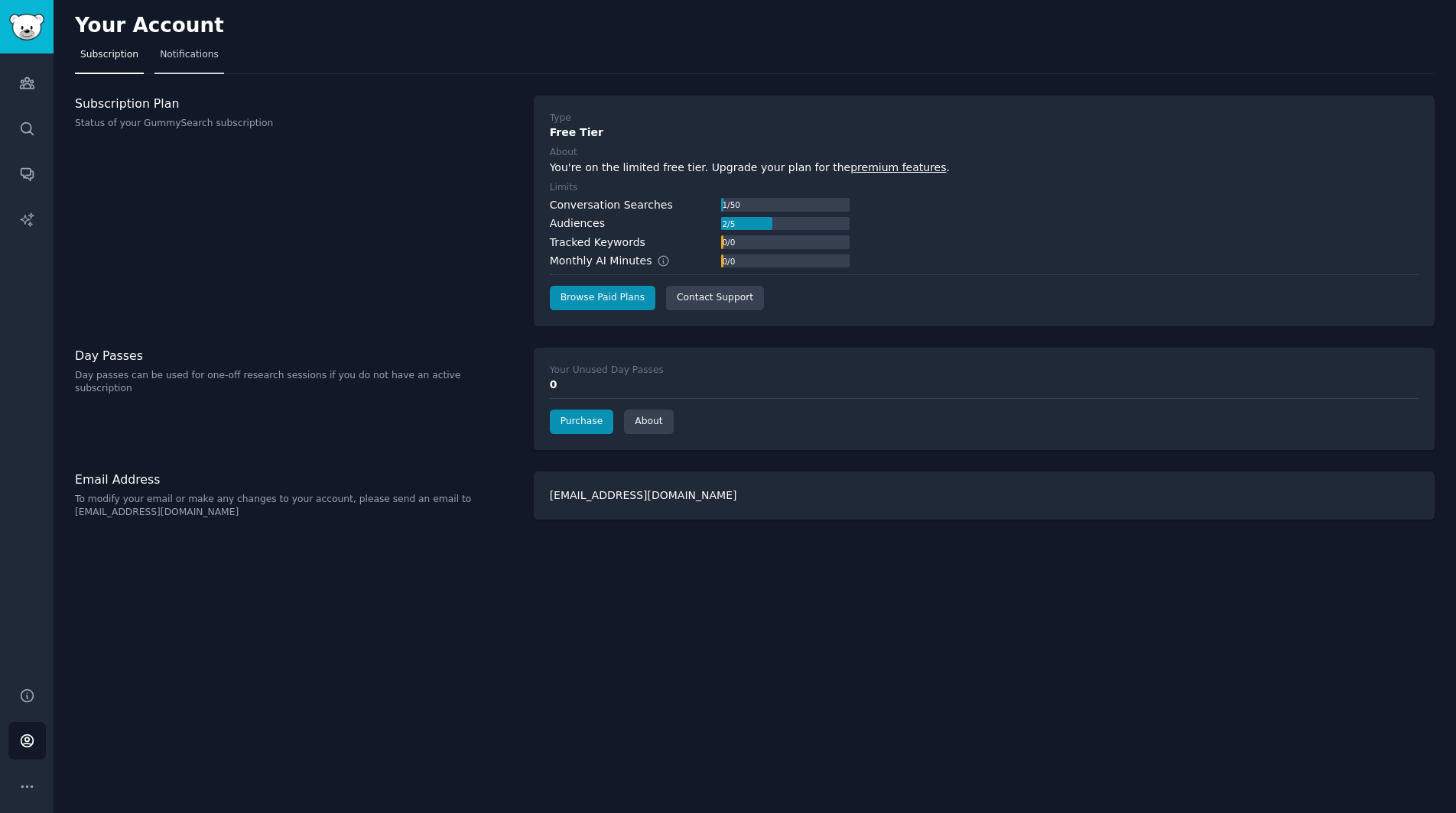
click at [189, 45] on link "Notifications" at bounding box center [189, 58] width 70 height 31
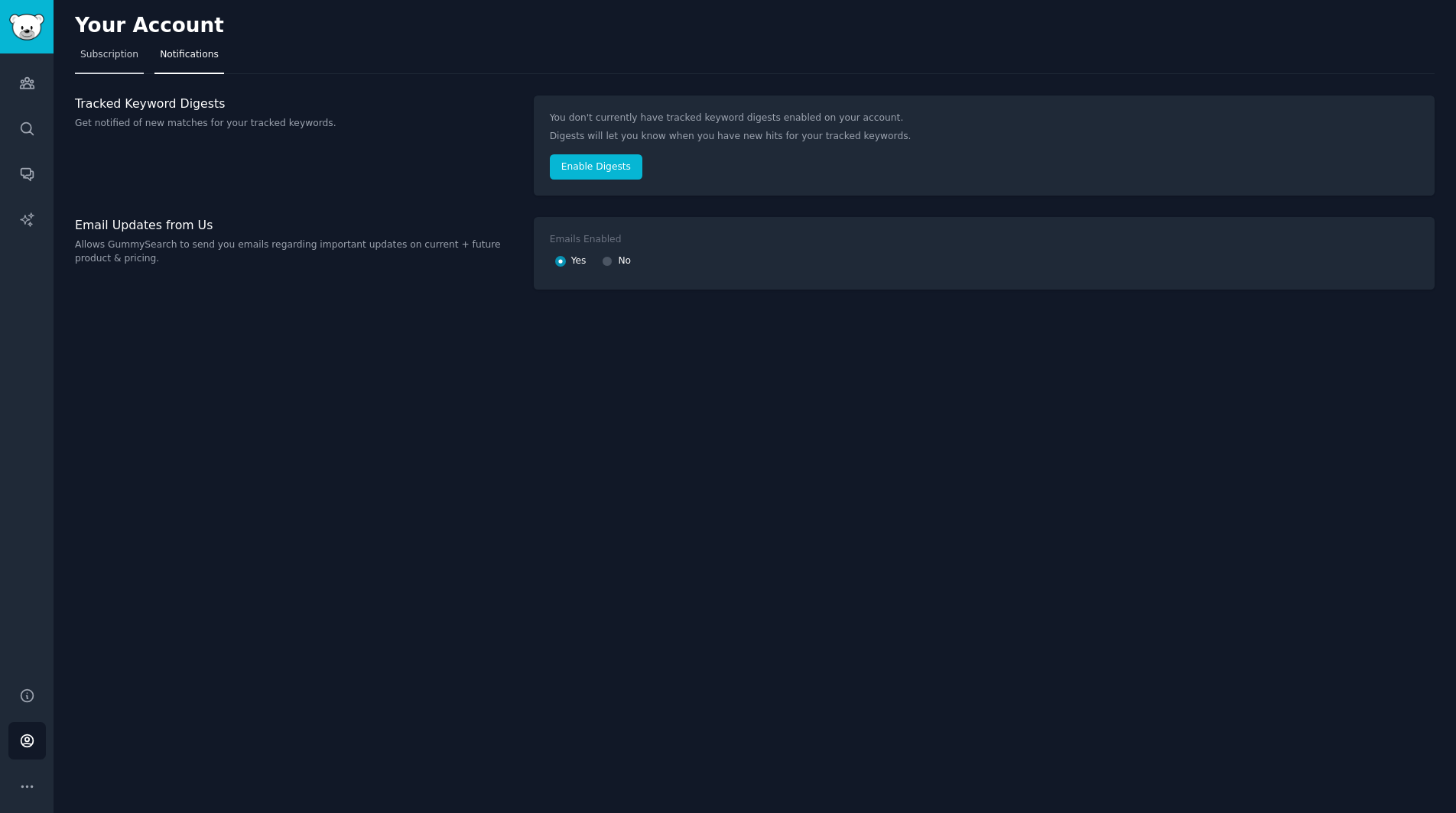
click at [111, 66] on link "Subscription" at bounding box center [109, 58] width 69 height 31
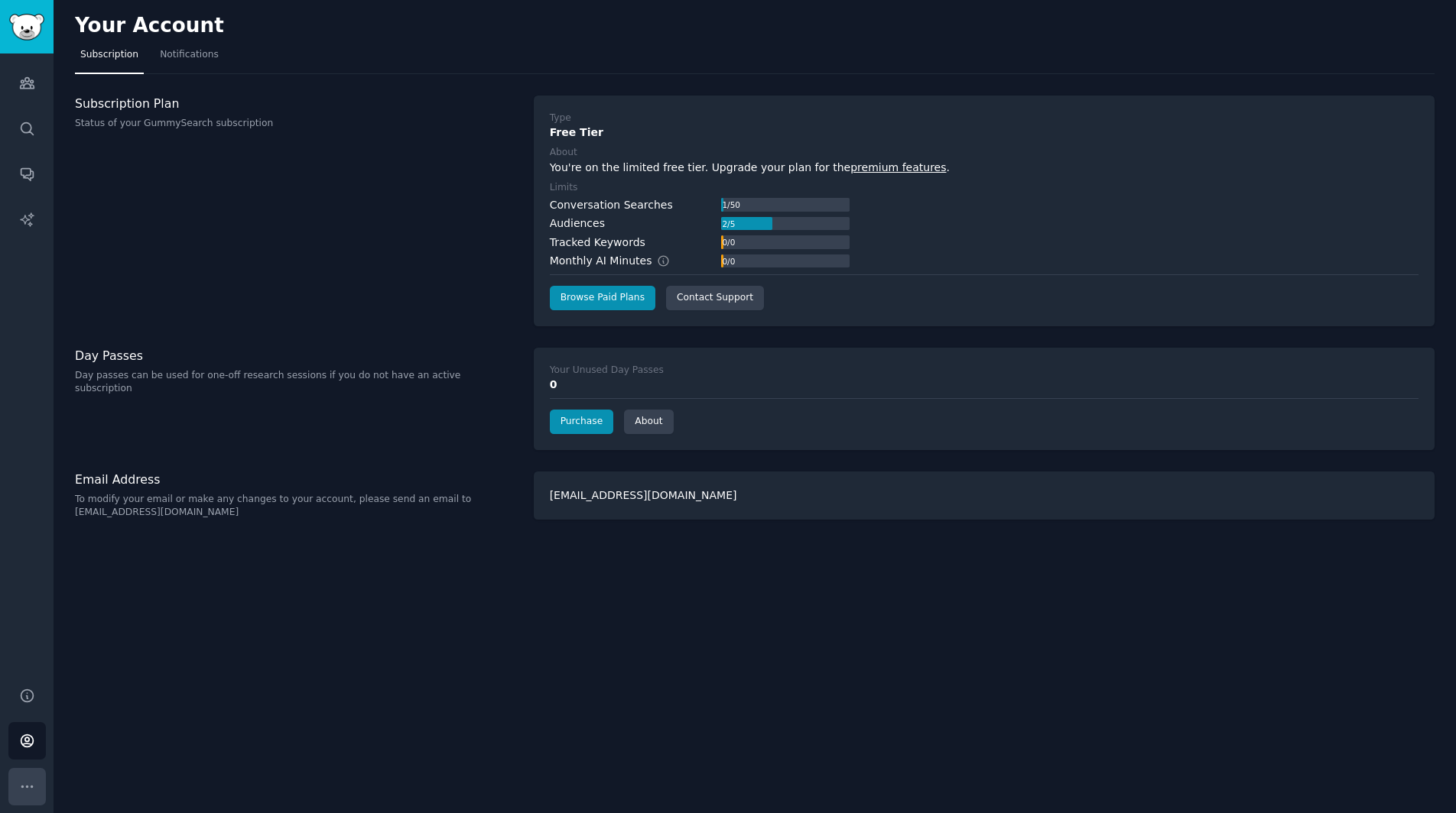
click at [29, 789] on icon "Sidebar" at bounding box center [27, 786] width 16 height 16
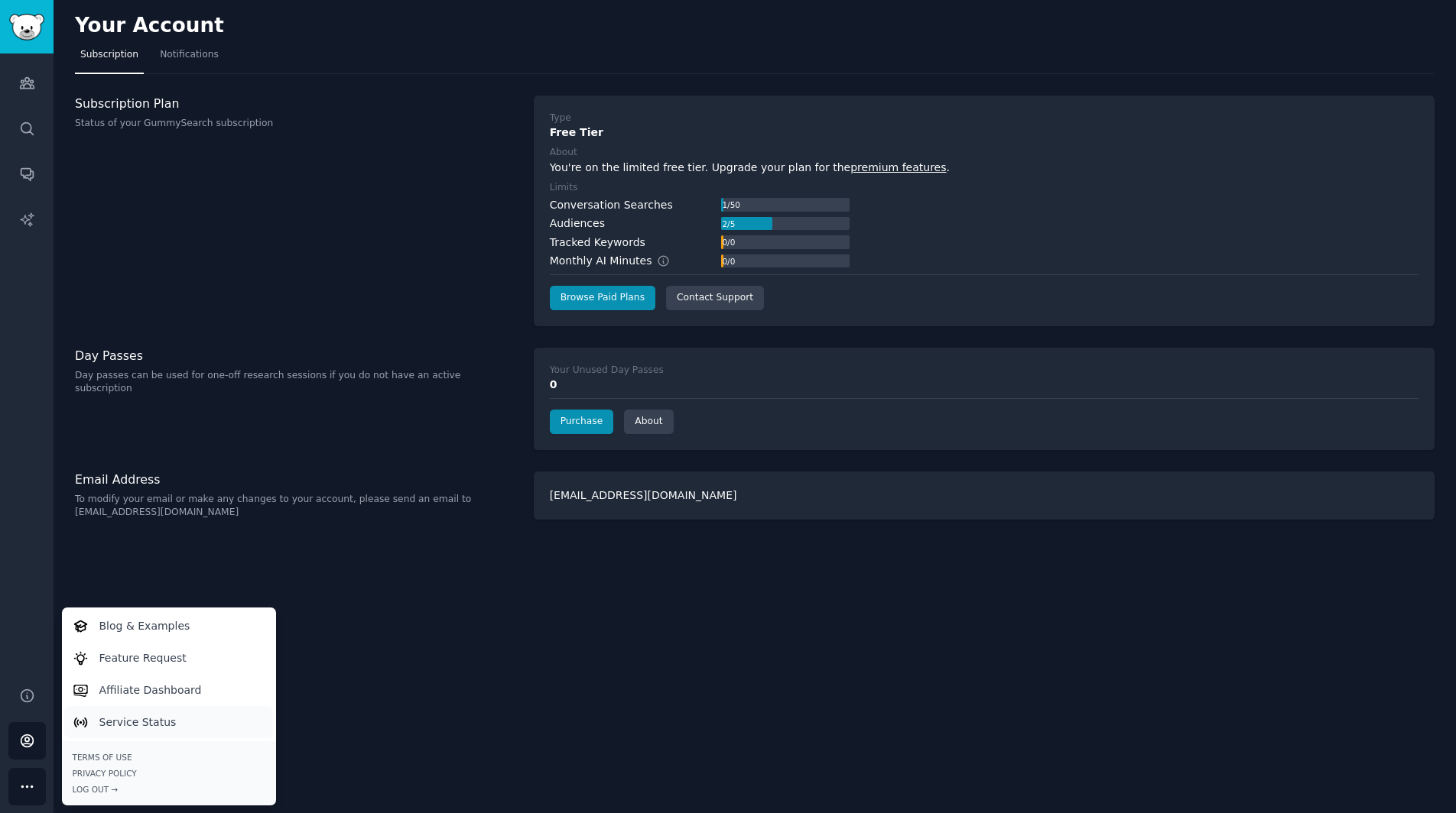
click at [134, 726] on p "Service Status" at bounding box center [138, 722] width 77 height 16
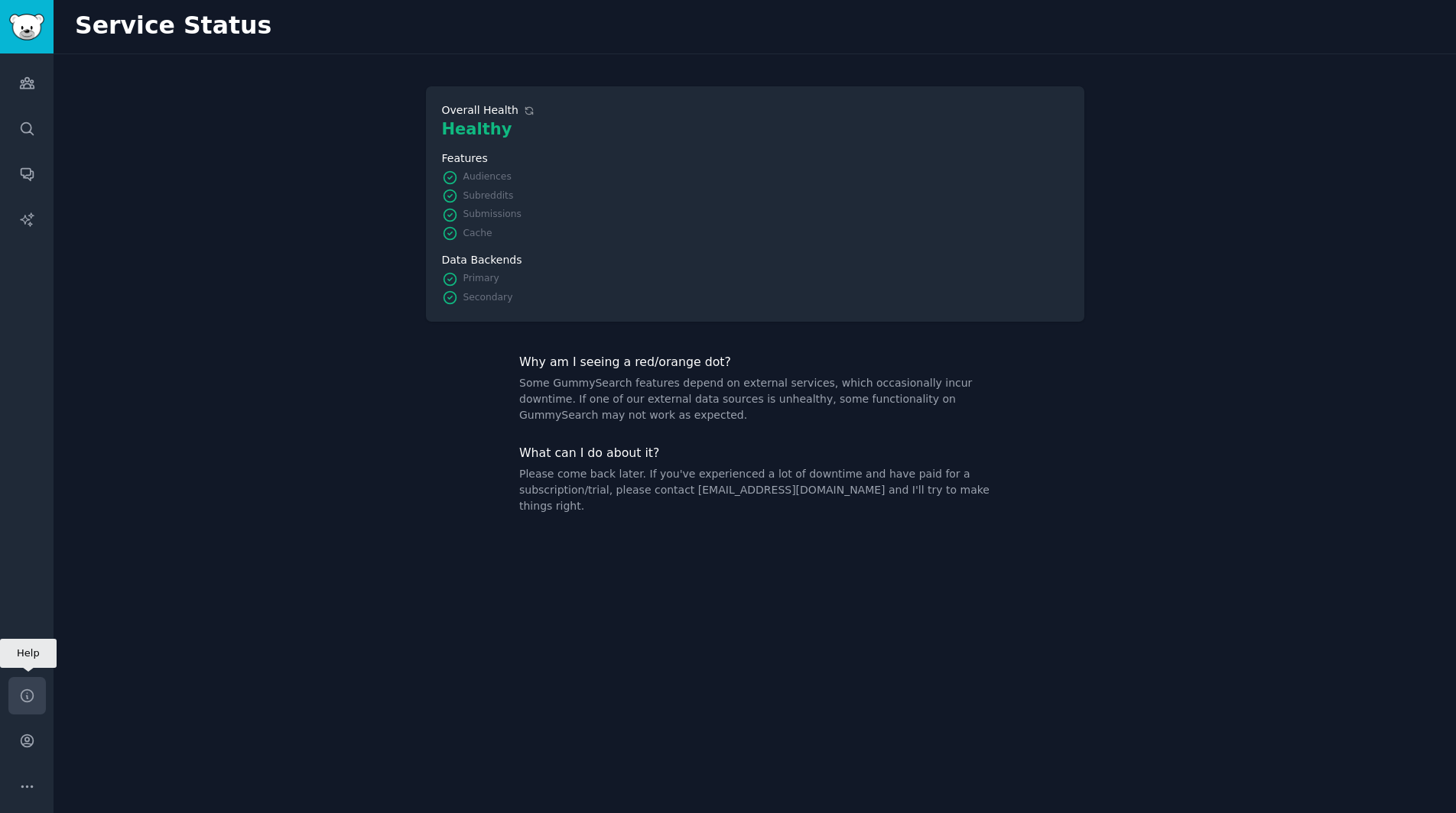
click at [33, 702] on icon "Sidebar" at bounding box center [27, 695] width 16 height 16
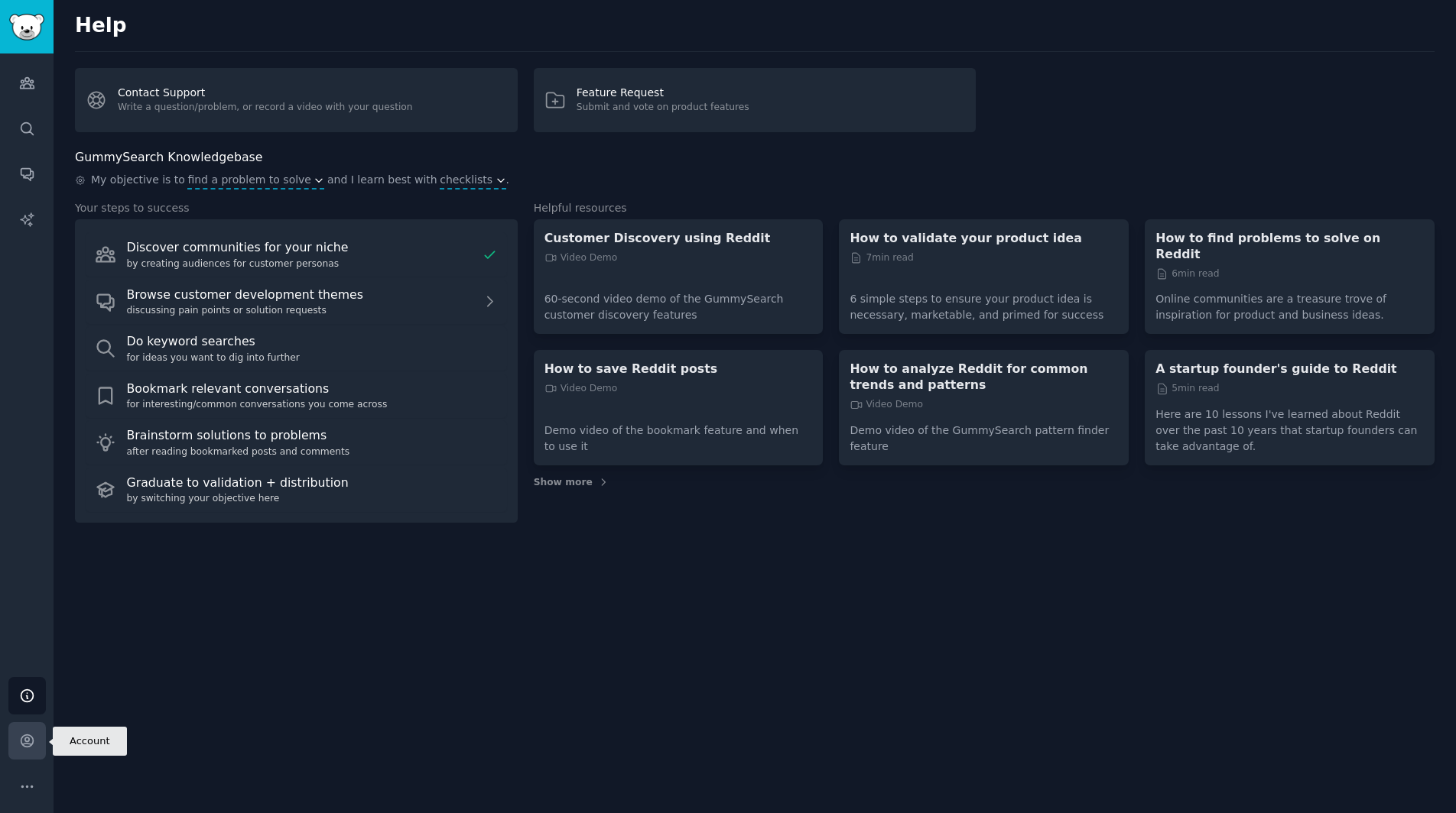
click at [20, 743] on icon "Sidebar" at bounding box center [27, 741] width 16 height 16
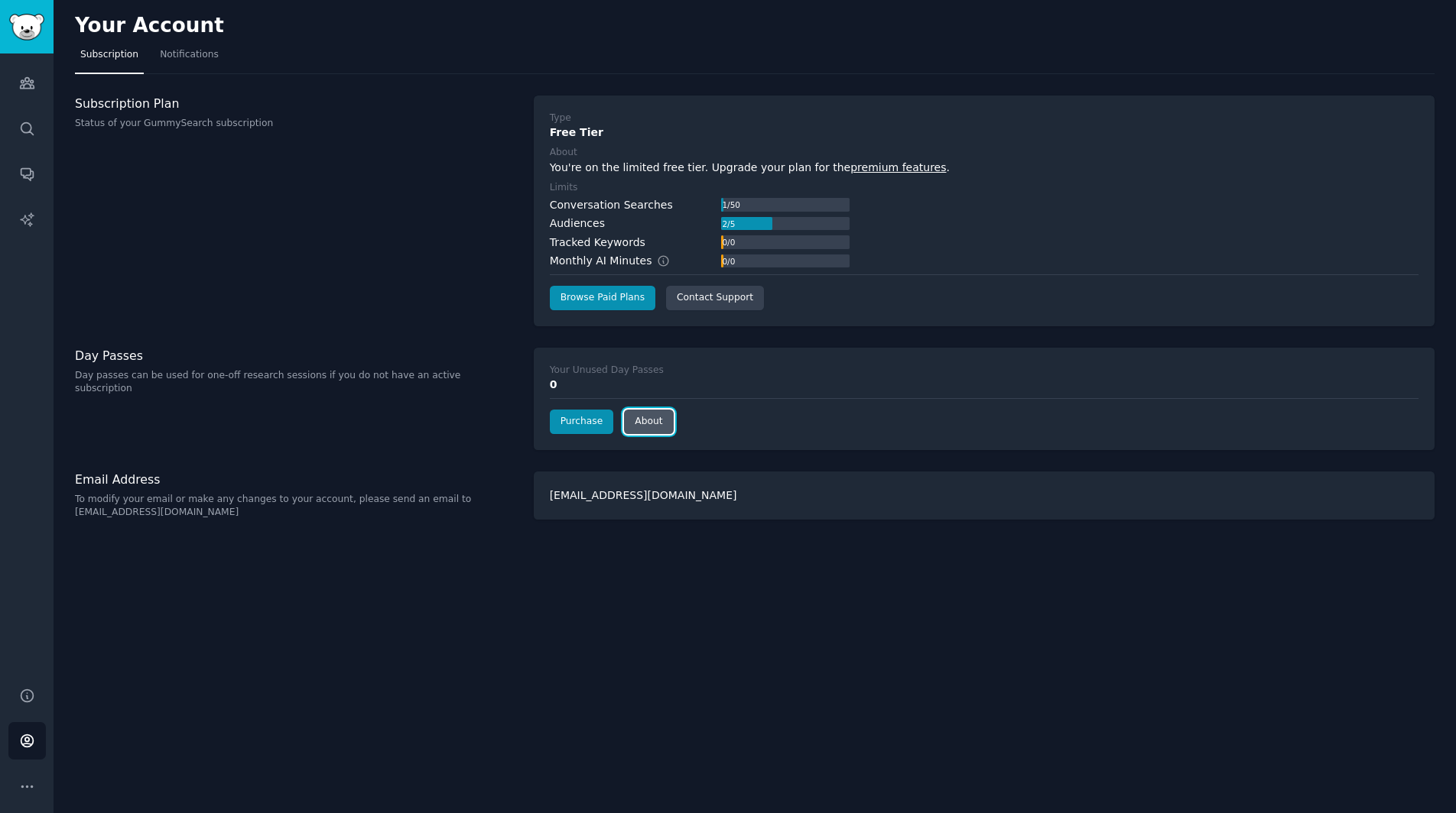
click at [624, 433] on link "About" at bounding box center [649, 421] width 49 height 24
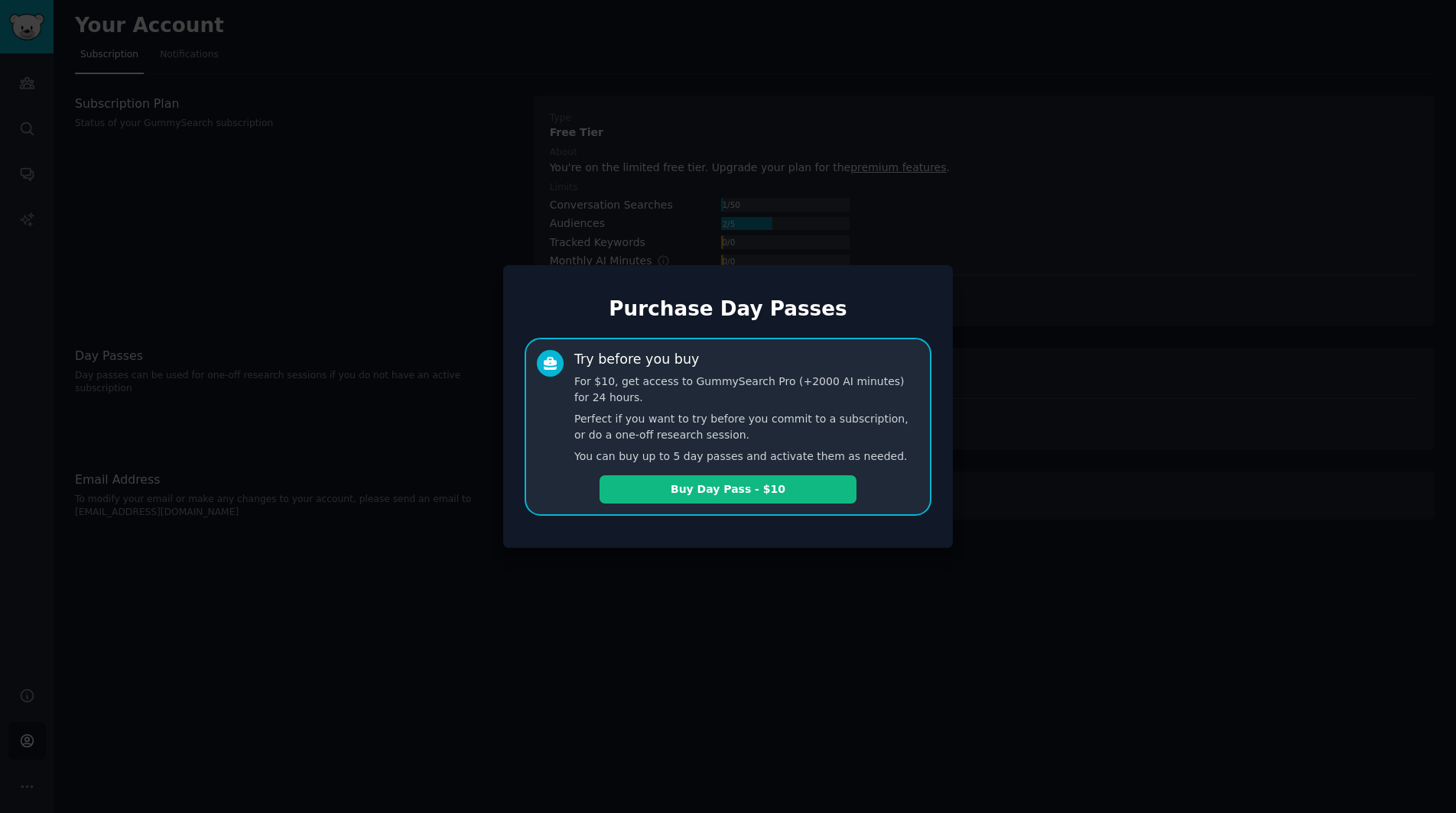
click at [862, 151] on div at bounding box center [728, 406] width 1456 height 813
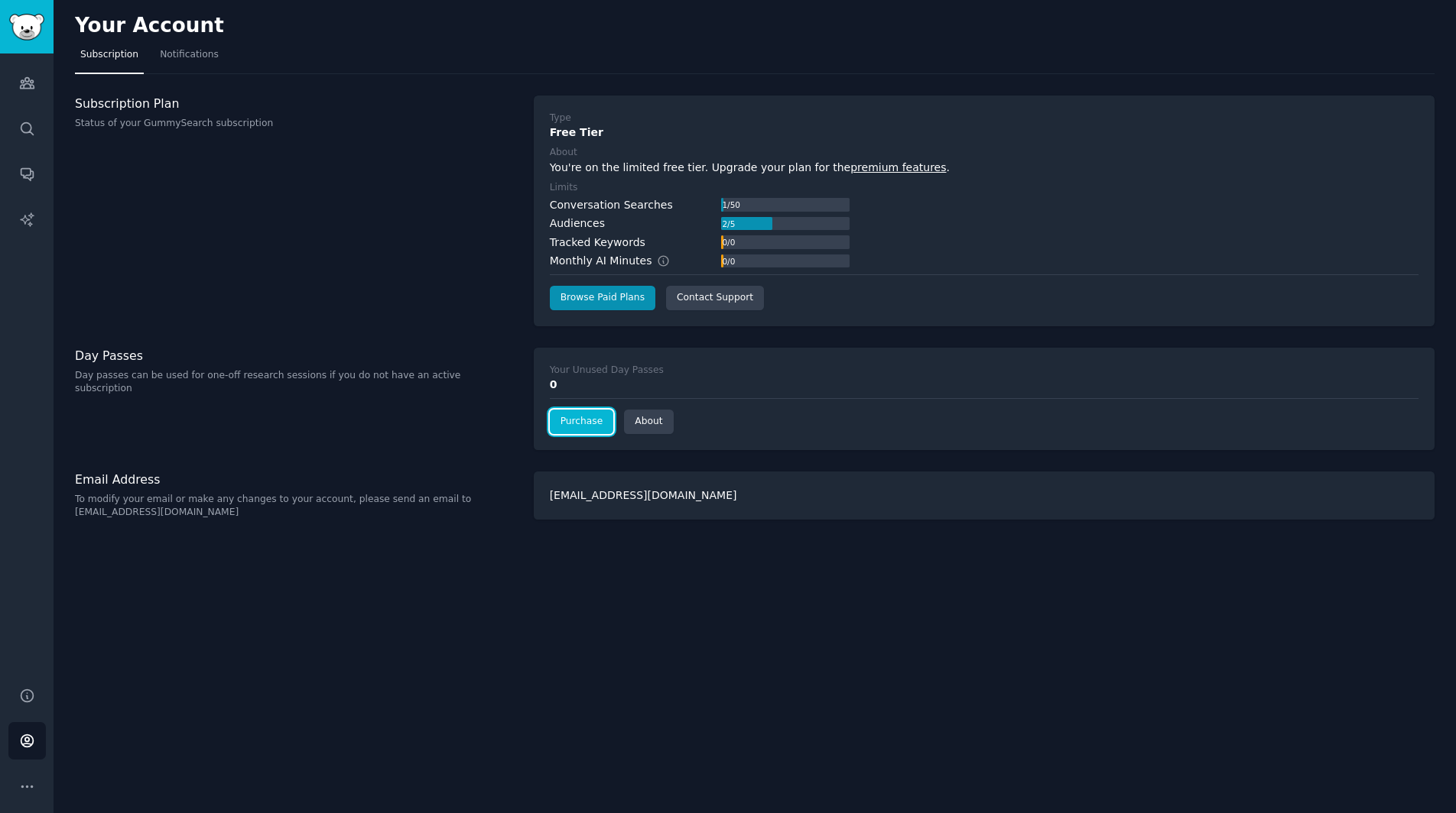
click at [596, 427] on link "Purchase" at bounding box center [582, 421] width 64 height 24
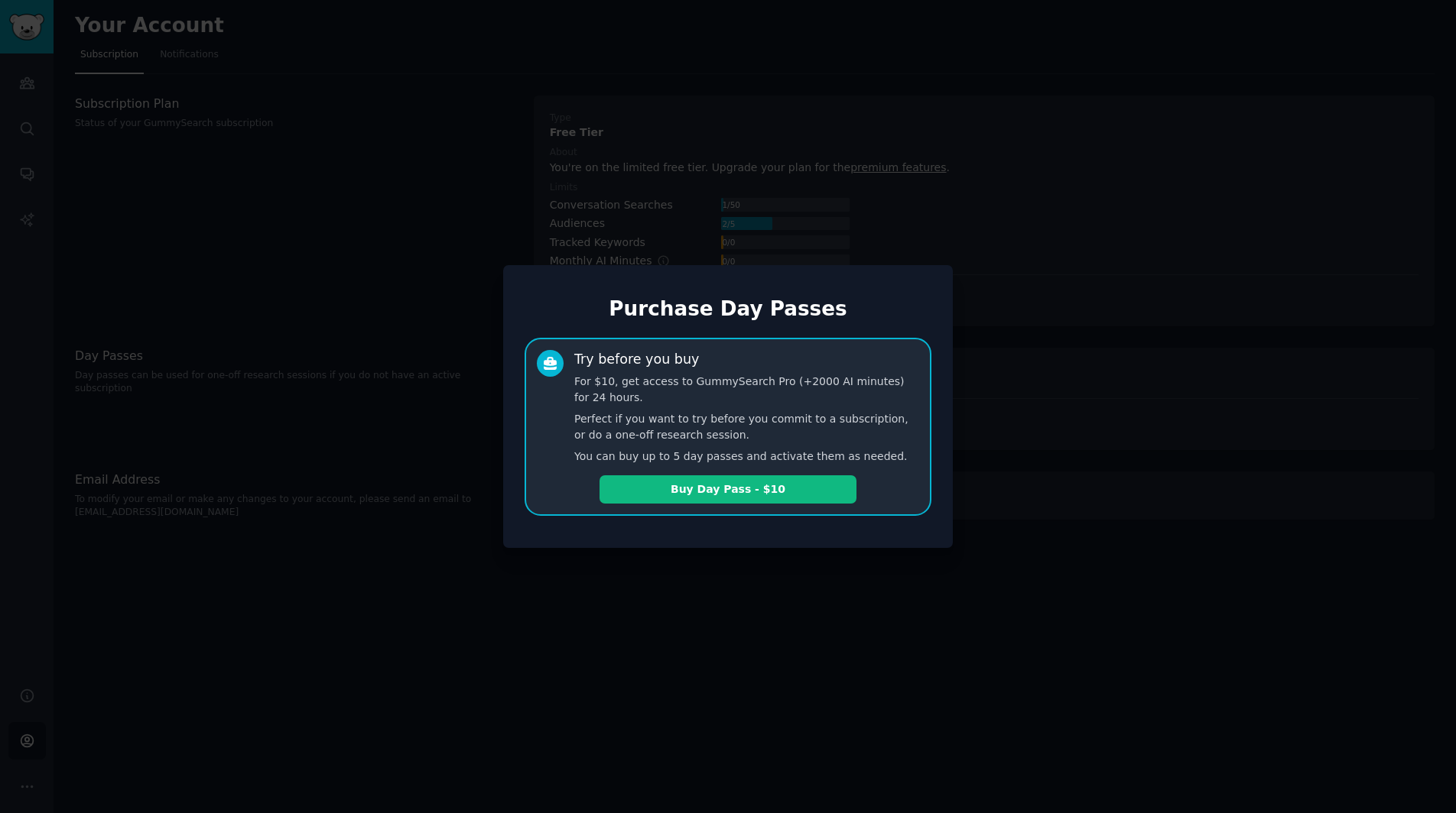
click at [913, 206] on div at bounding box center [728, 406] width 1456 height 813
click at [916, 275] on div "Purchase Day Passes Try before you buy For $10, get access to GummySearch Pro (…" at bounding box center [728, 406] width 450 height 282
click at [1079, 374] on div at bounding box center [728, 406] width 1456 height 813
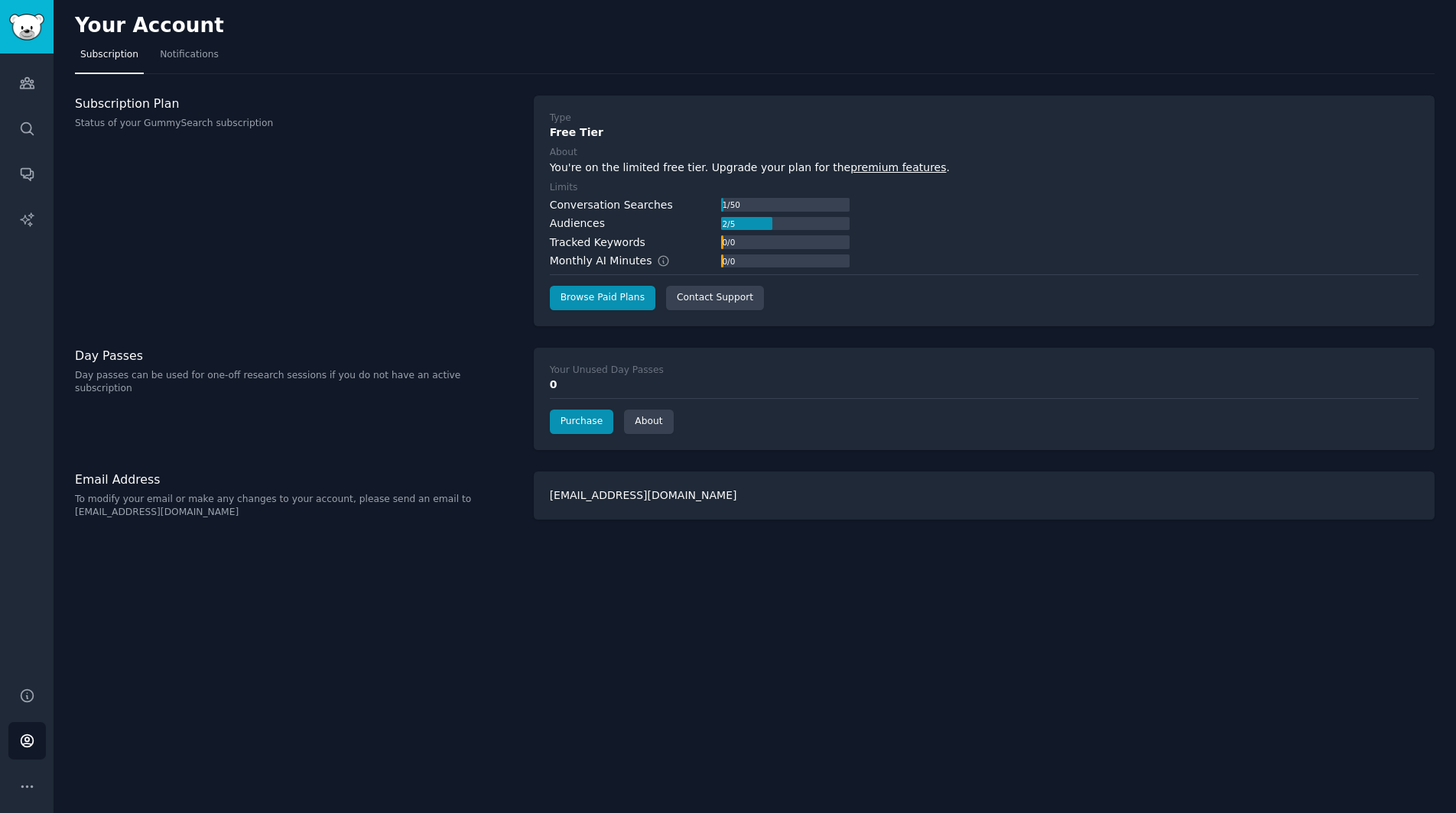
click at [1030, 259] on div "Conversation Searches 1 / 50 Audiences 2 / 5 Tracked Keywords 0 / 0 Monthly AI …" at bounding box center [984, 234] width 869 height 72
click at [896, 179] on div "Type Free Tier About You're on the limited free tier. Upgrade your plan for the…" at bounding box center [984, 211] width 869 height 198
click at [644, 497] on div "[EMAIL_ADDRESS][DOMAIN_NAME]" at bounding box center [984, 495] width 901 height 48
click at [8, 795] on div "Help Account More" at bounding box center [27, 741] width 54 height 145
click at [23, 787] on icon "Sidebar" at bounding box center [27, 786] width 16 height 16
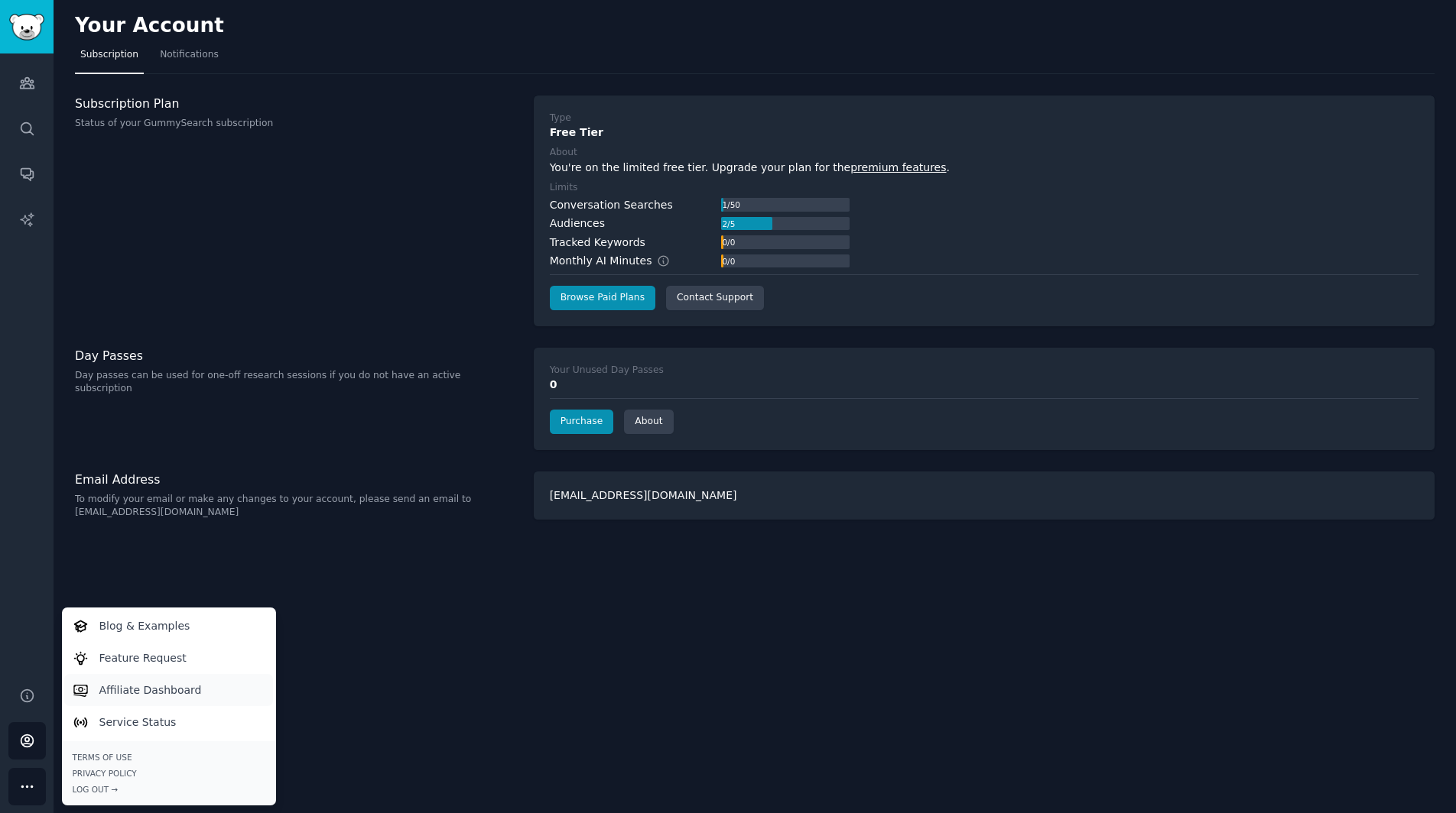
click at [201, 685] on link "Affiliate Dashboard" at bounding box center [168, 690] width 209 height 32
click at [195, 726] on link "Service Status" at bounding box center [168, 722] width 209 height 32
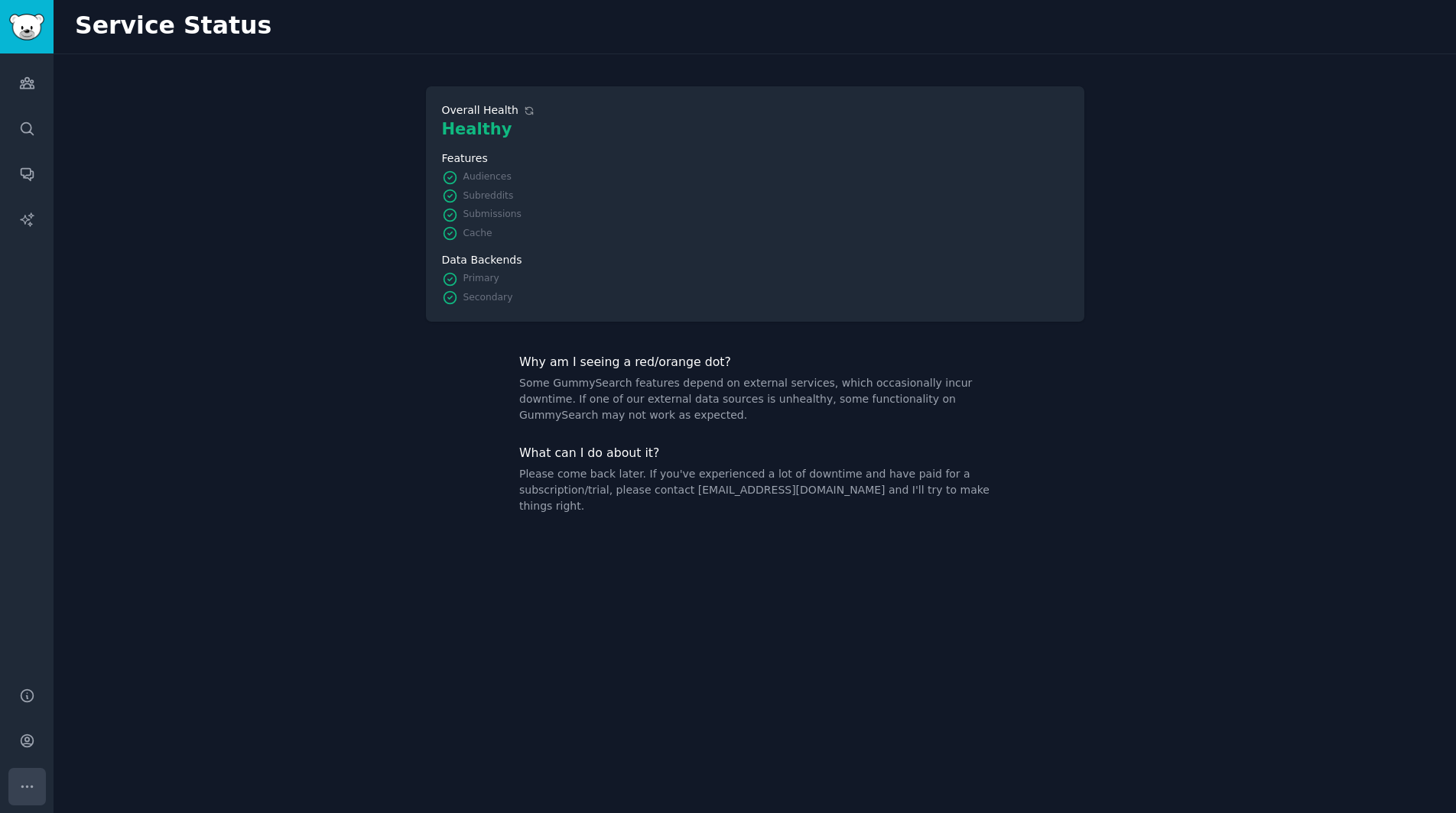
click at [27, 780] on icon "Sidebar" at bounding box center [27, 786] width 16 height 16
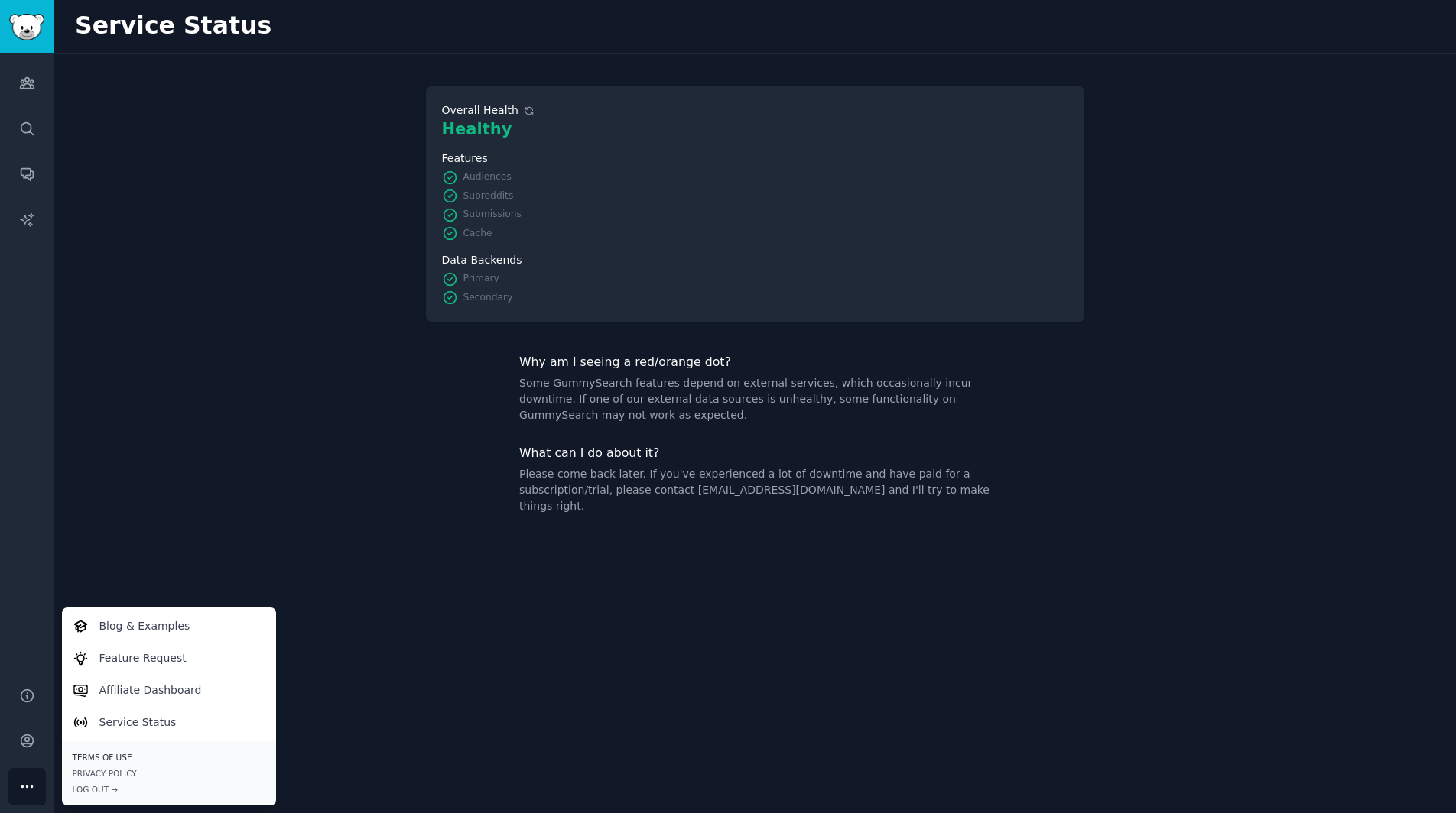
click at [114, 756] on link "Terms of Use" at bounding box center [168, 758] width 193 height 11
click at [118, 773] on link "Privacy Policy" at bounding box center [168, 773] width 193 height 11
click at [90, 789] on div "Log Out →" at bounding box center [168, 789] width 193 height 11
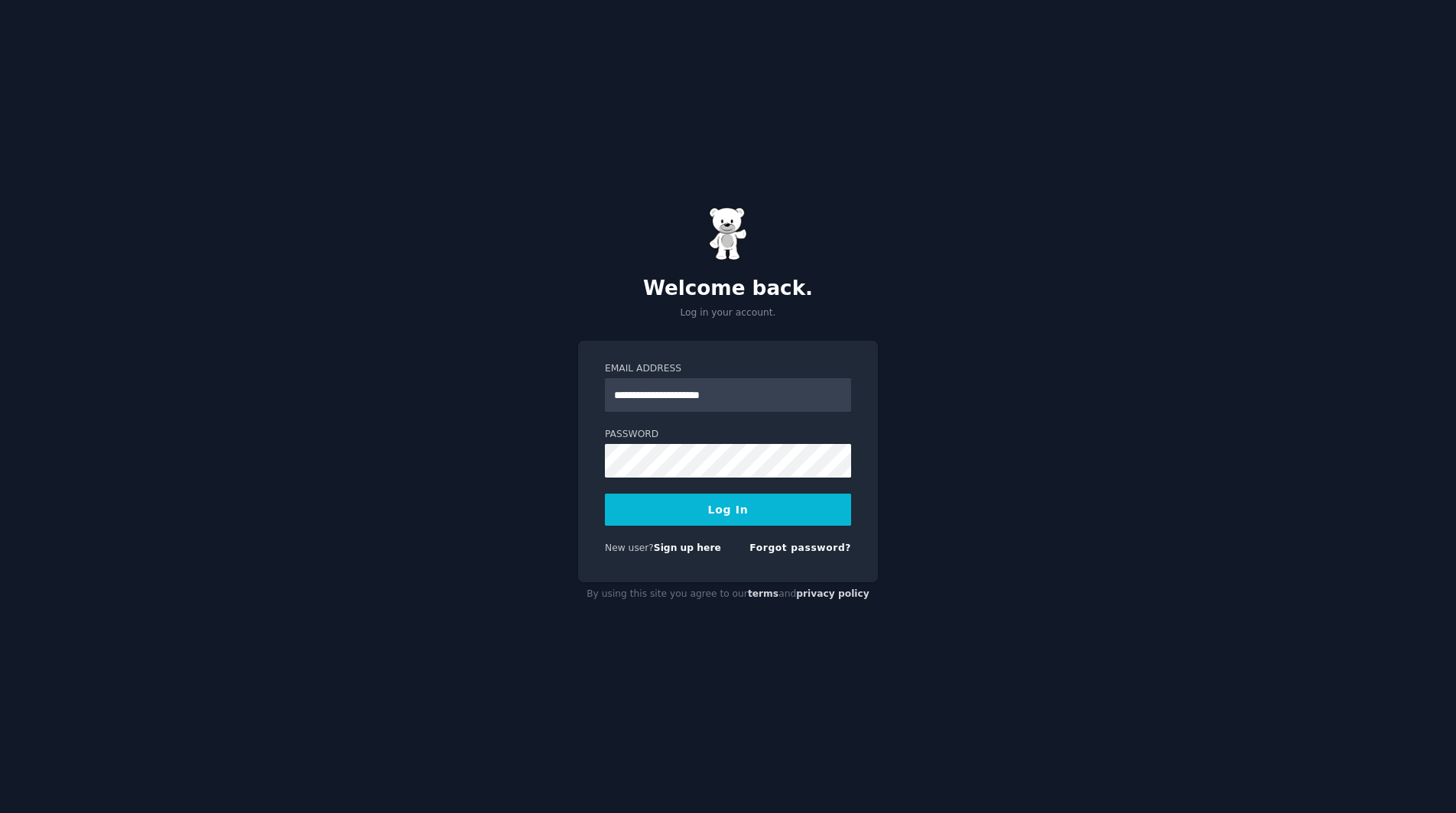
type input "**********"
